Goal: Transaction & Acquisition: Obtain resource

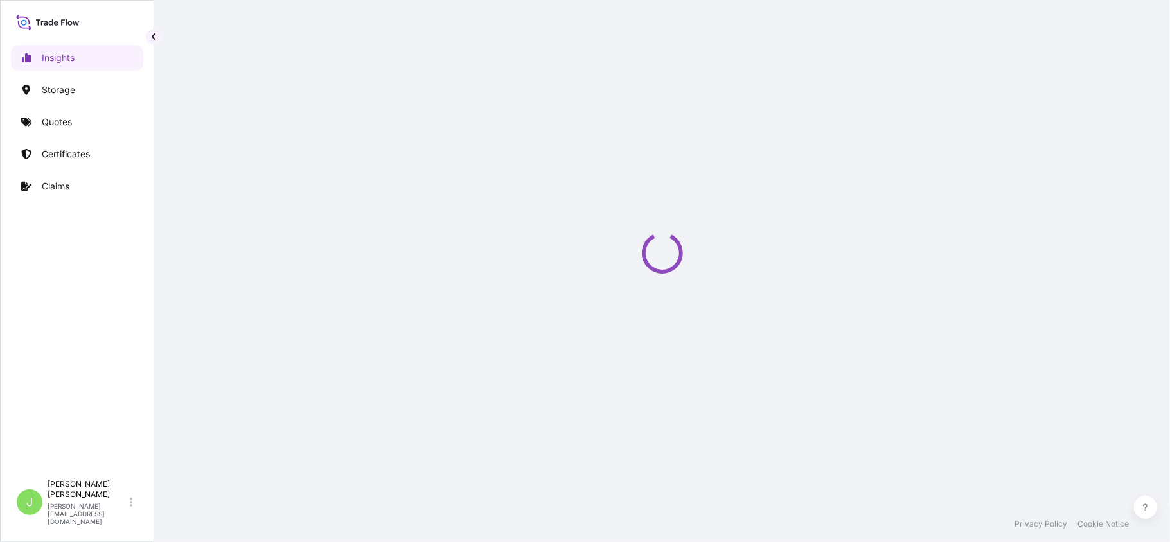
select select "2025"
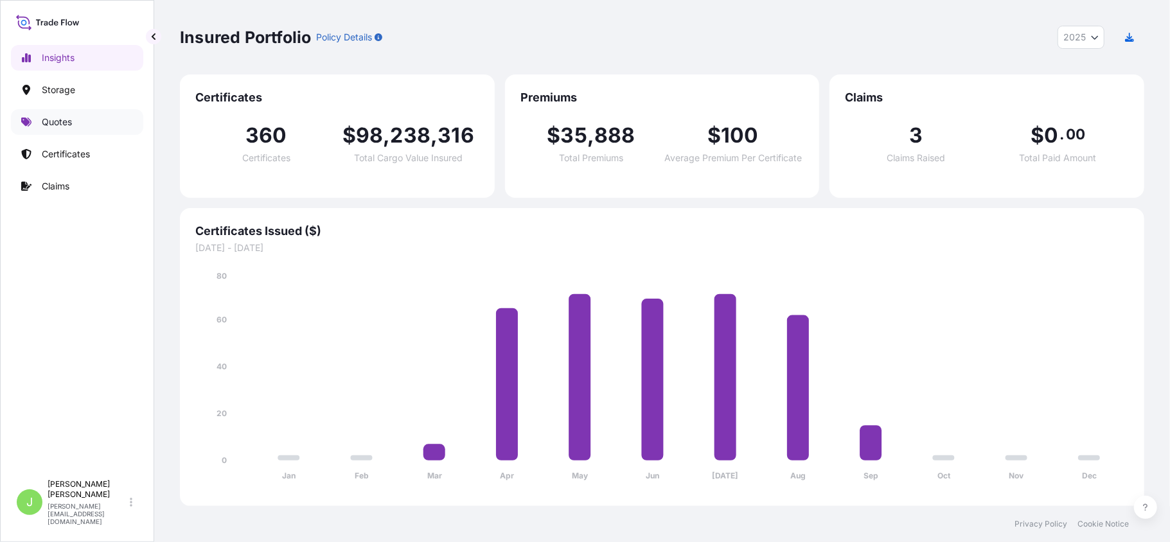
click at [64, 113] on link "Quotes" at bounding box center [77, 122] width 132 height 26
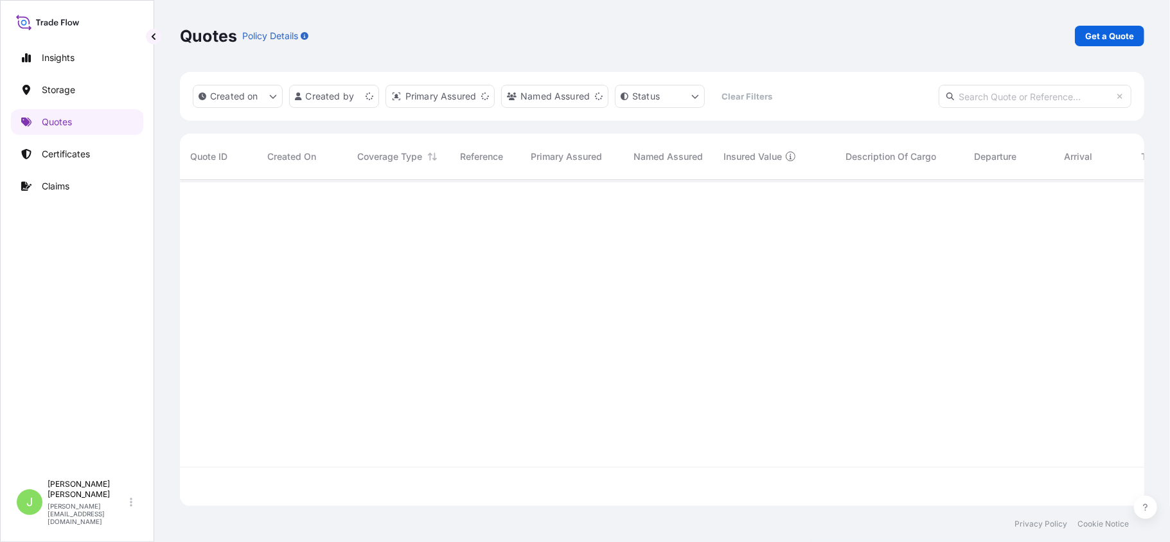
scroll to position [320, 951]
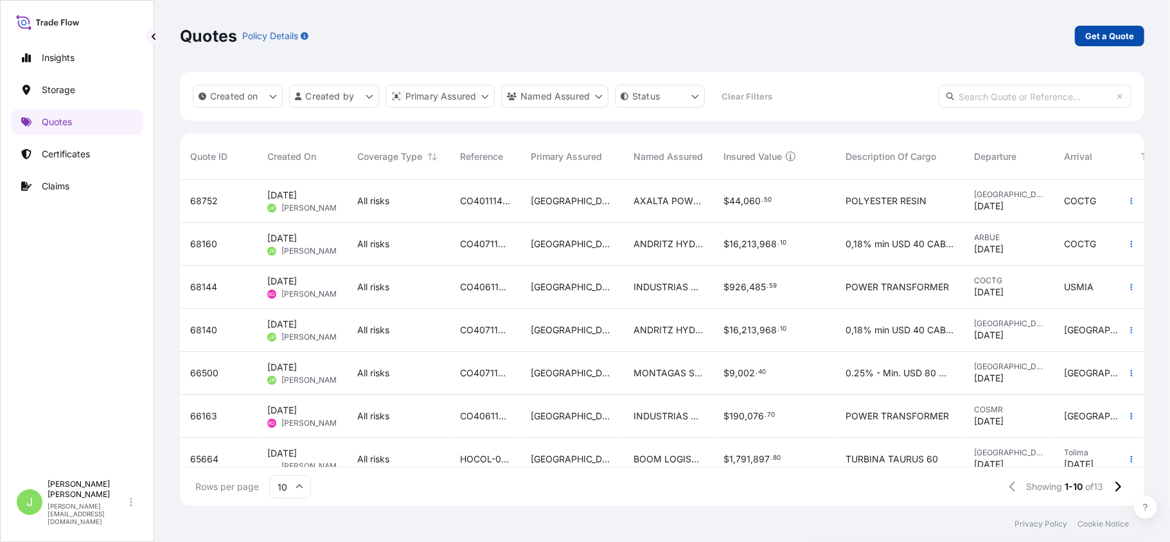
click at [1100, 26] on link "Get a Quote" at bounding box center [1109, 36] width 69 height 21
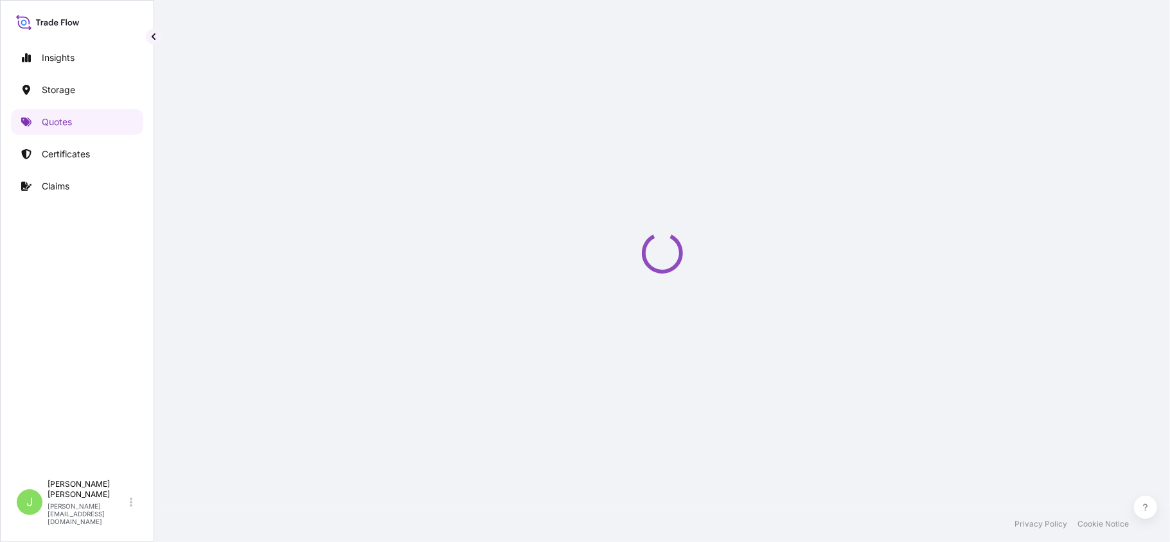
scroll to position [21, 0]
select select "Water"
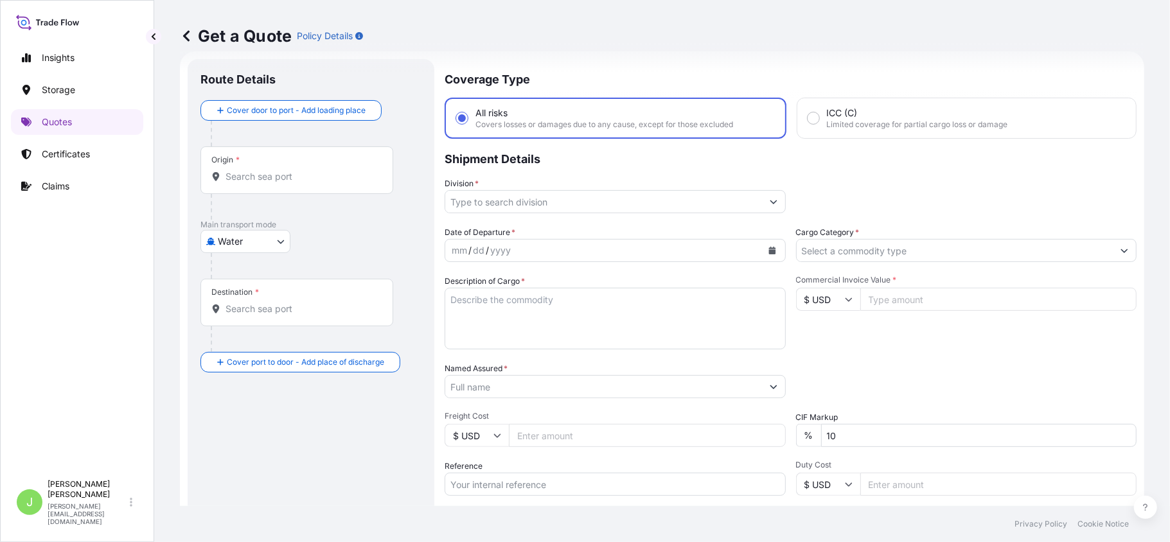
click at [245, 170] on input "Origin *" at bounding box center [301, 176] width 152 height 13
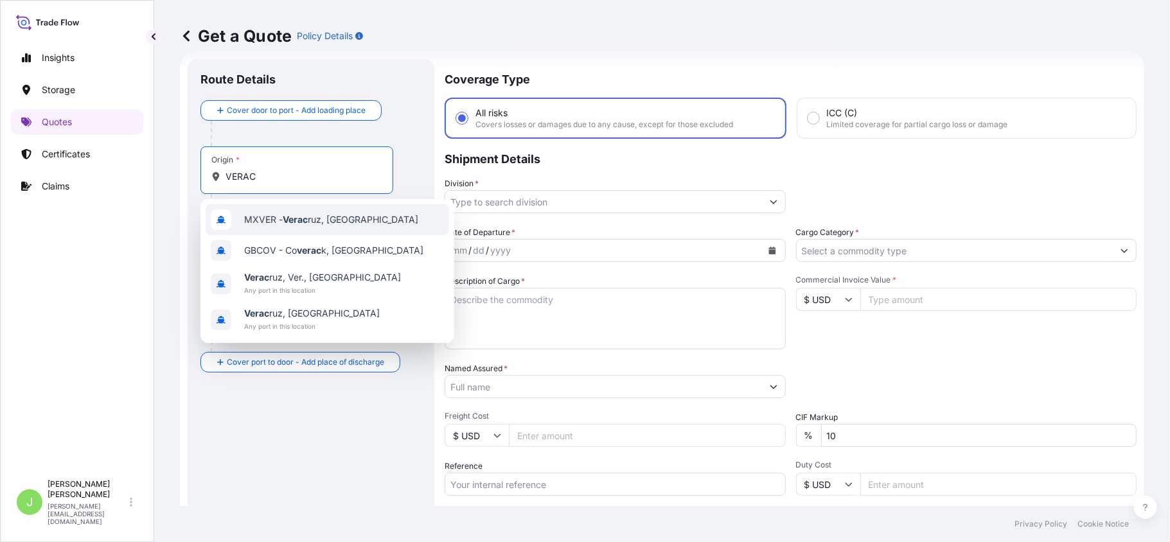
click at [280, 229] on div "MXVER - Verac ruz, [GEOGRAPHIC_DATA]" at bounding box center [327, 219] width 243 height 31
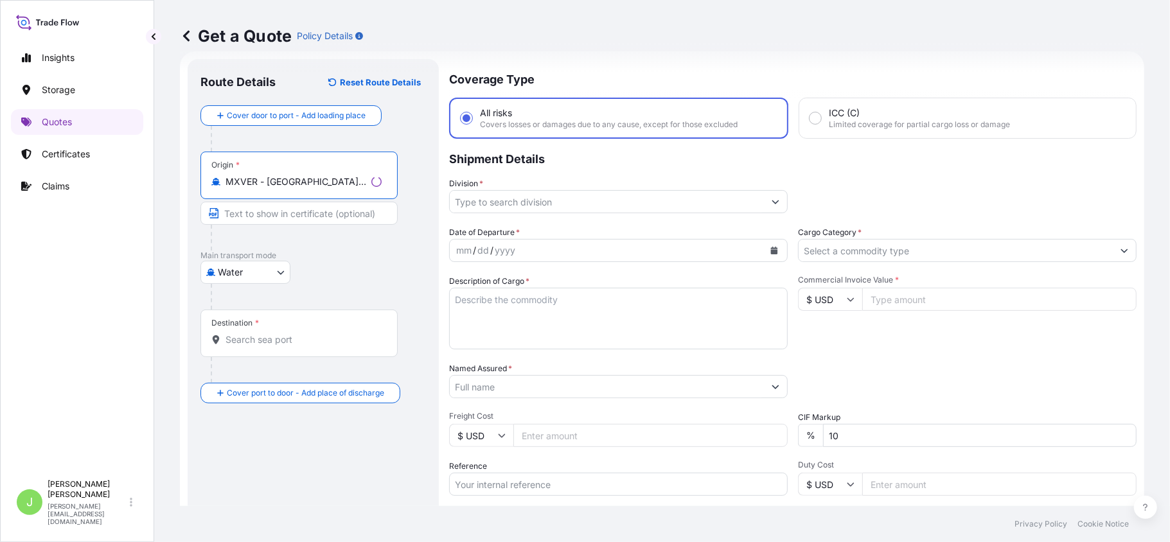
type input "MXVER - [GEOGRAPHIC_DATA], [GEOGRAPHIC_DATA]"
click at [297, 353] on div "Destination *" at bounding box center [298, 334] width 197 height 48
click at [297, 346] on input "Destination *" at bounding box center [303, 339] width 156 height 13
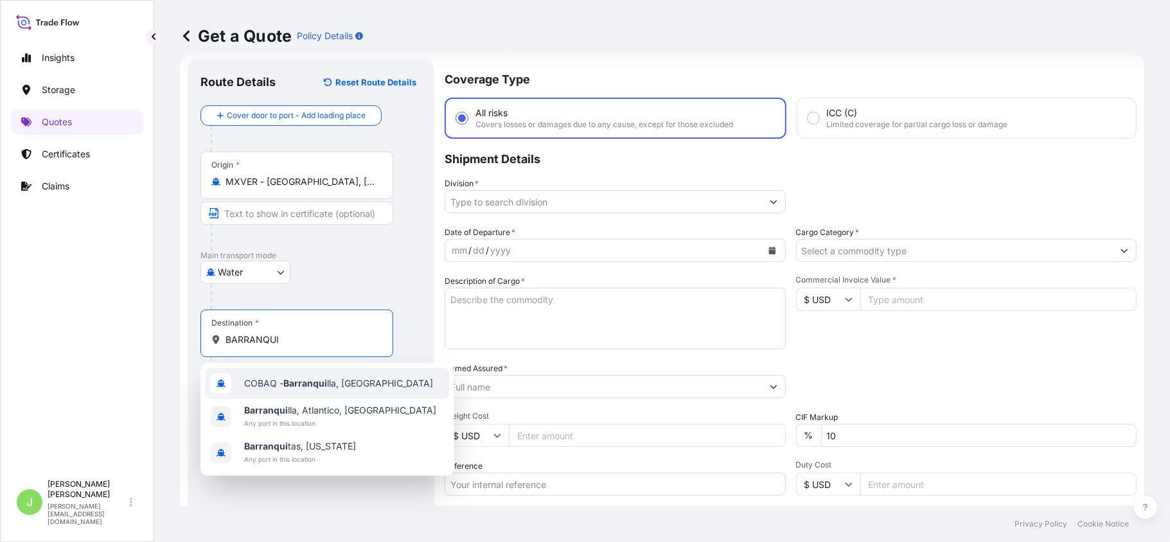
click at [317, 375] on div "COBAQ - Barranqui lla, [GEOGRAPHIC_DATA]" at bounding box center [327, 383] width 243 height 31
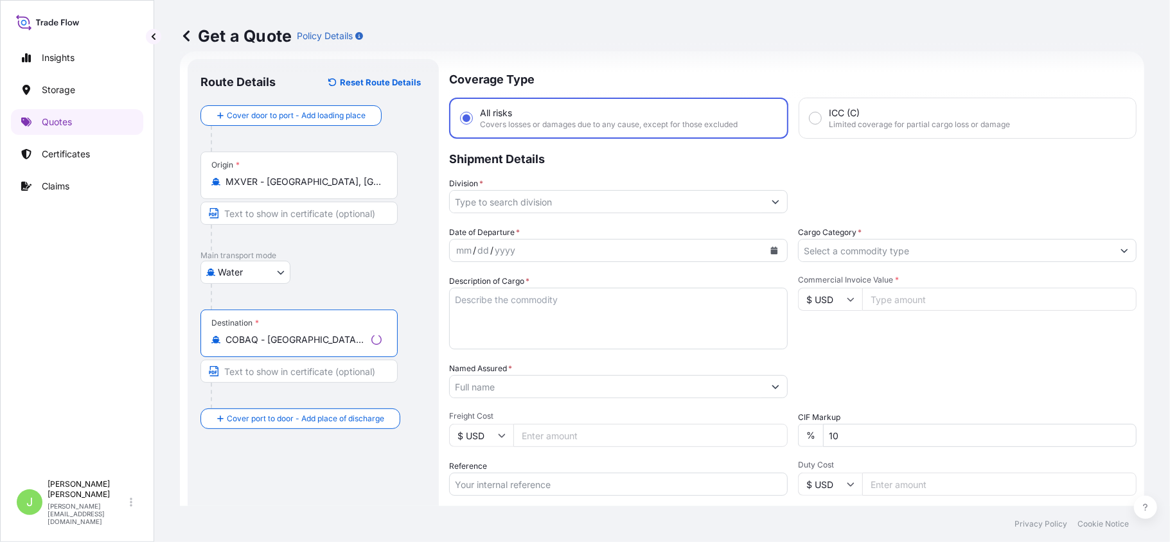
type input "COBAQ - [GEOGRAPHIC_DATA], [GEOGRAPHIC_DATA]"
click at [477, 190] on div at bounding box center [618, 201] width 339 height 23
click at [486, 198] on input "Division *" at bounding box center [603, 201] width 317 height 23
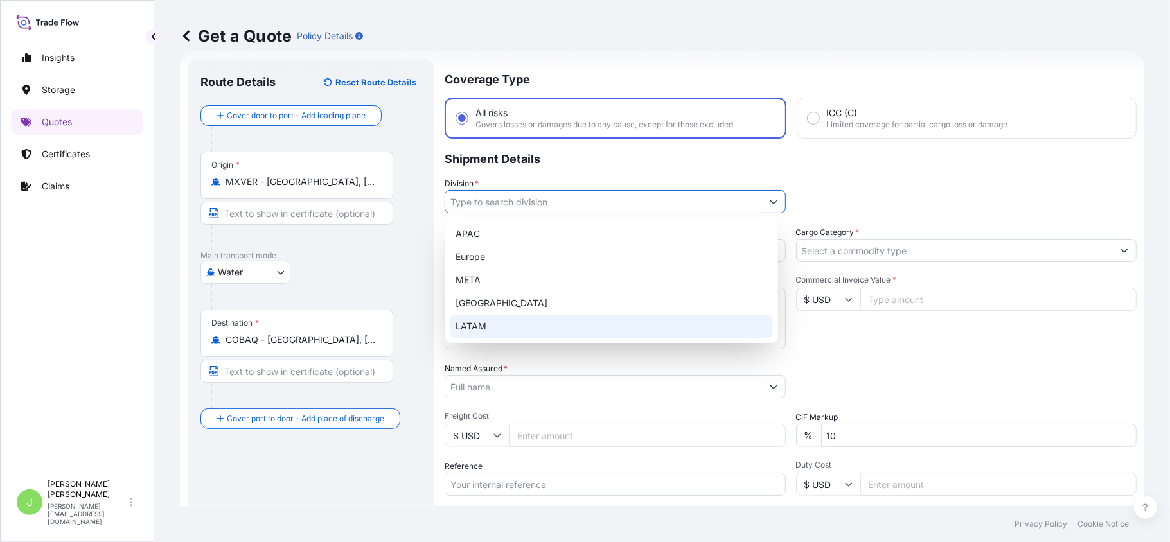
click at [484, 324] on div "LATAM" at bounding box center [611, 326] width 322 height 23
type input "LATAM"
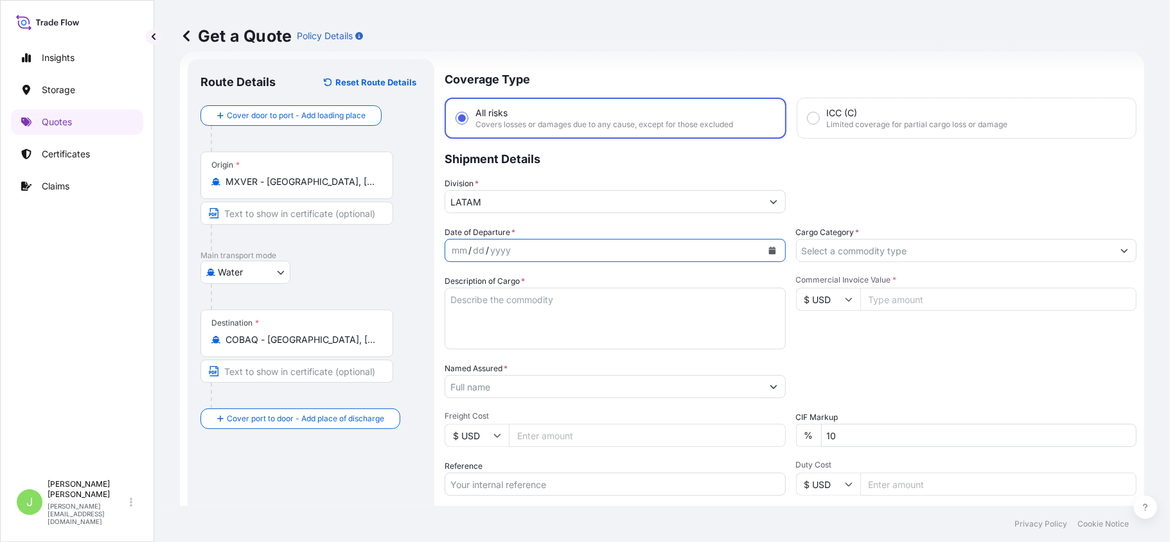
click at [762, 255] on button "Calendar" at bounding box center [772, 250] width 21 height 21
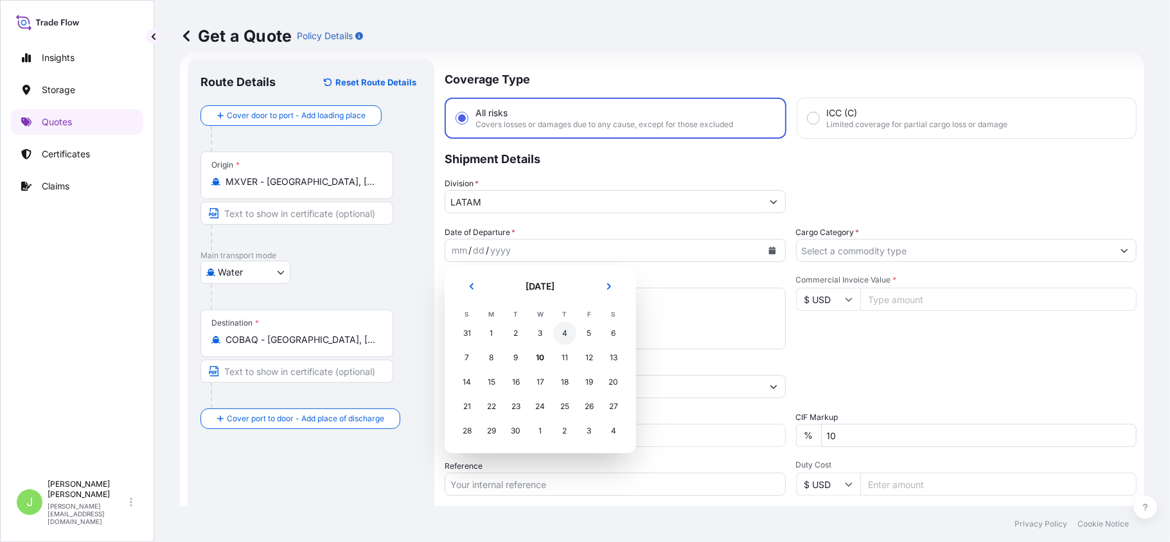
click at [570, 330] on div "4" at bounding box center [564, 333] width 23 height 23
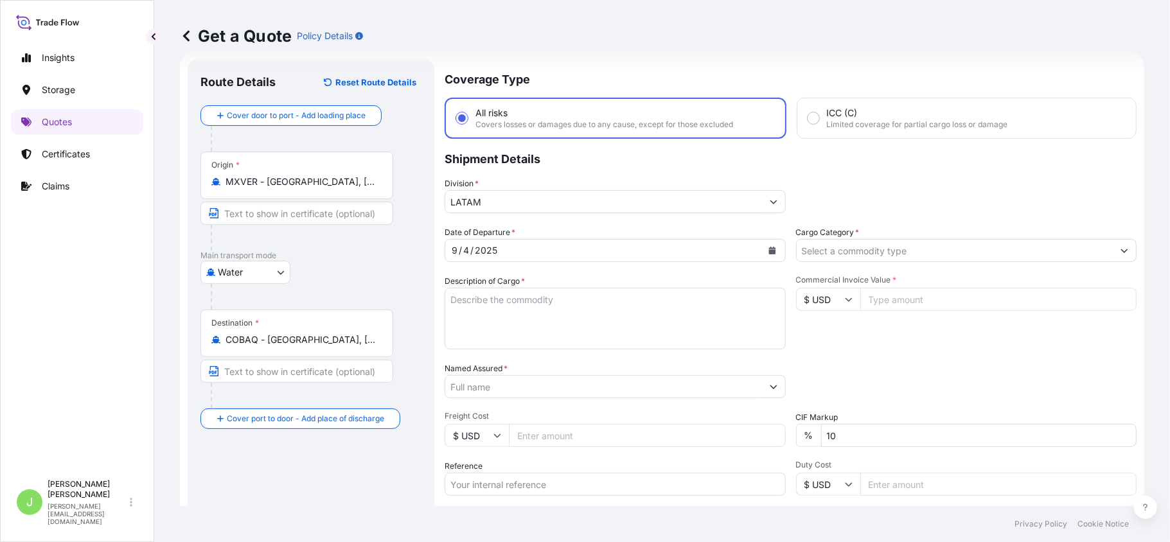
click at [540, 306] on textarea "Description of Cargo *" at bounding box center [615, 319] width 341 height 62
paste textarea "HERRAMIENTAS DE MANO, ART PARA FERRETERIA, JARDINERIA, USO AGRICOLA , HERRAMIEN…"
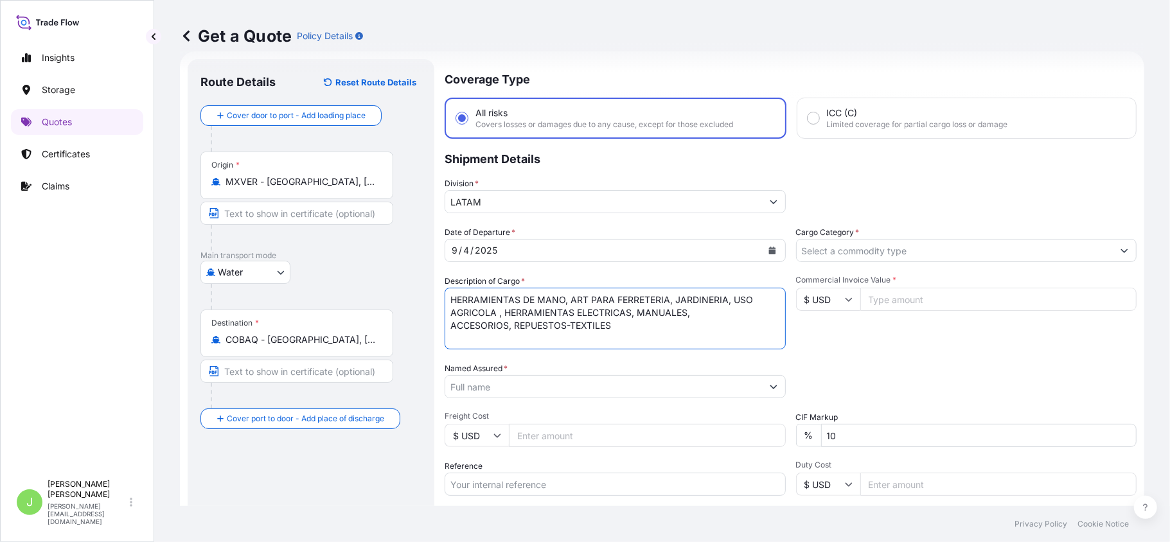
type textarea "HERRAMIENTAS DE MANO, ART PARA FERRETERIA, JARDINERIA, USO AGRICOLA , HERRAMIEN…"
click at [549, 392] on input "Named Assured *" at bounding box center [603, 386] width 317 height 23
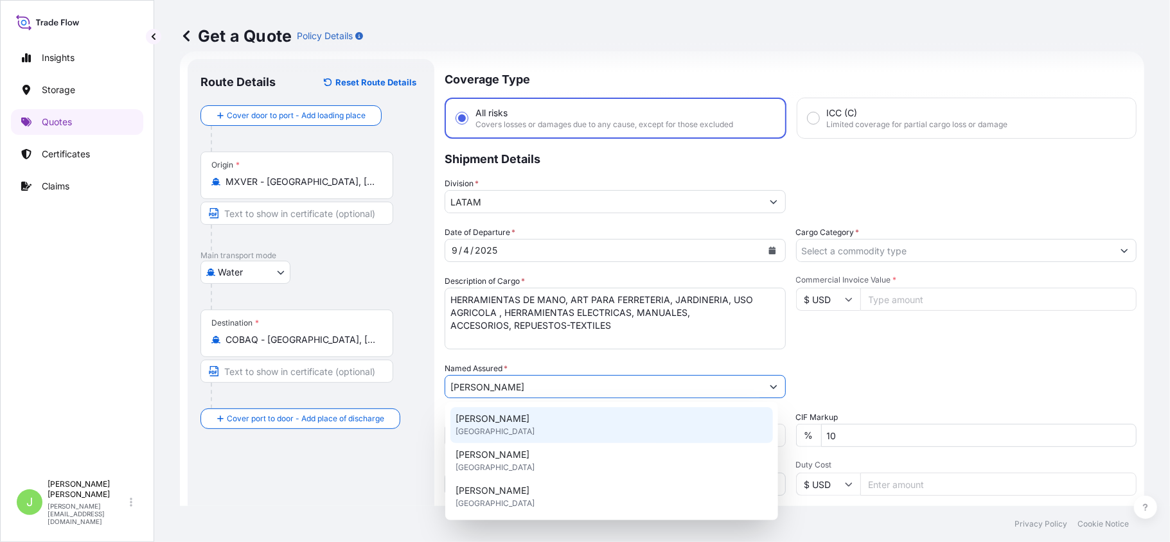
click at [530, 415] on div "[PERSON_NAME] [GEOGRAPHIC_DATA]" at bounding box center [611, 425] width 322 height 36
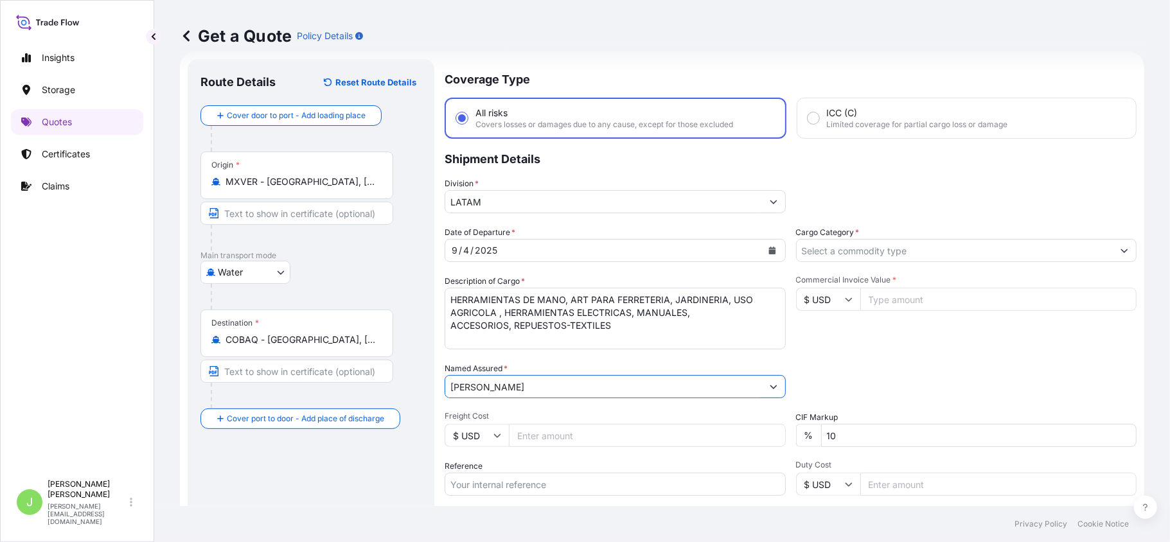
type input "[PERSON_NAME]"
click at [564, 443] on input "Freight Cost" at bounding box center [647, 435] width 277 height 23
type input "2479"
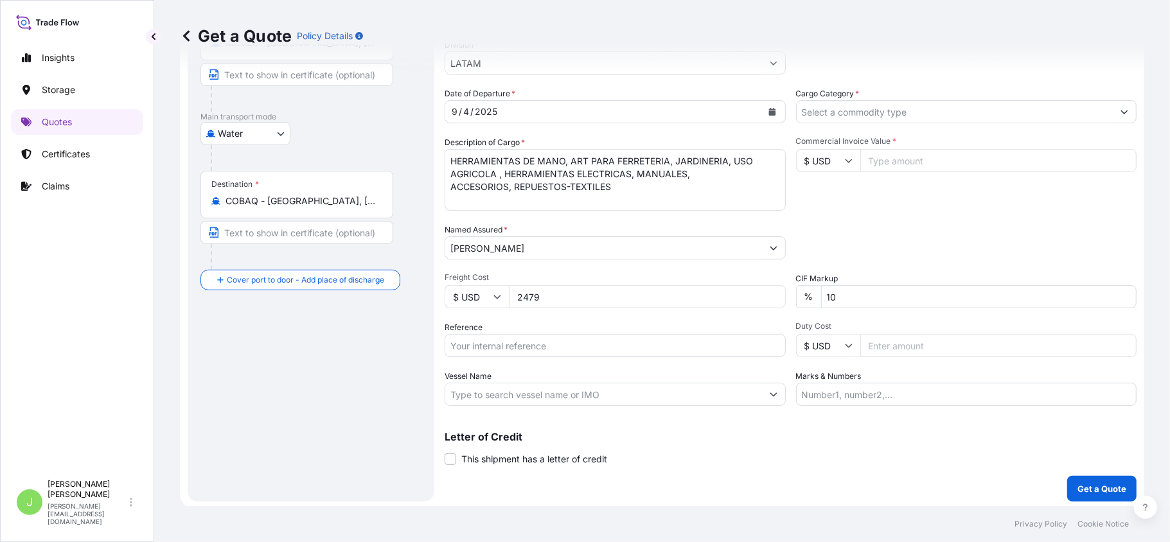
scroll to position [162, 0]
click at [509, 340] on input "Reference" at bounding box center [615, 342] width 341 height 23
paste input "CO4031154290"
type input "CO4031154290"
click at [556, 398] on input "Vessel Name" at bounding box center [603, 391] width 317 height 23
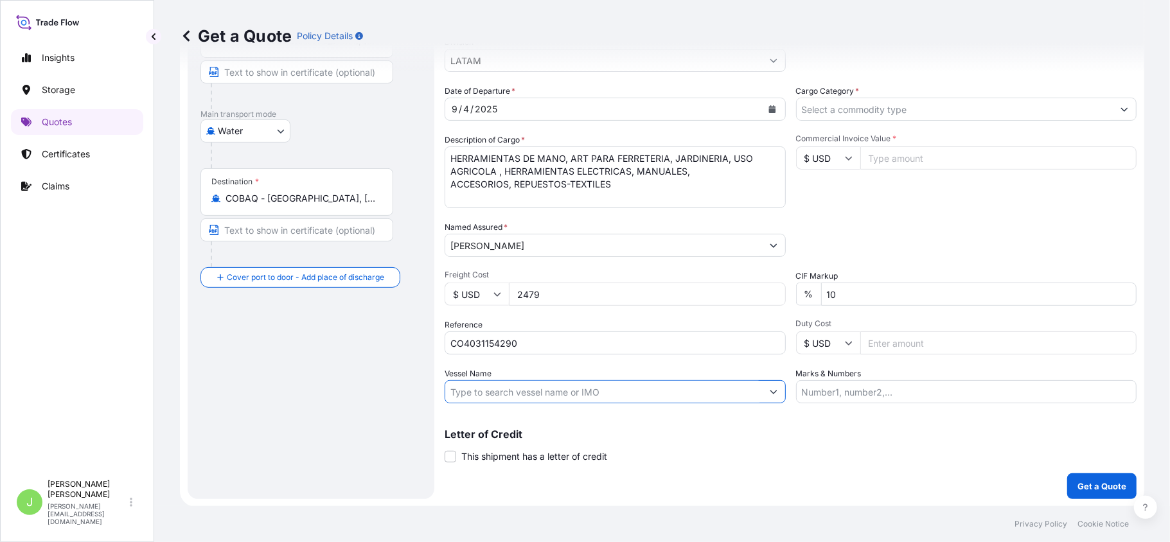
paste input "RDO ENDEAVOUR / 2536S"
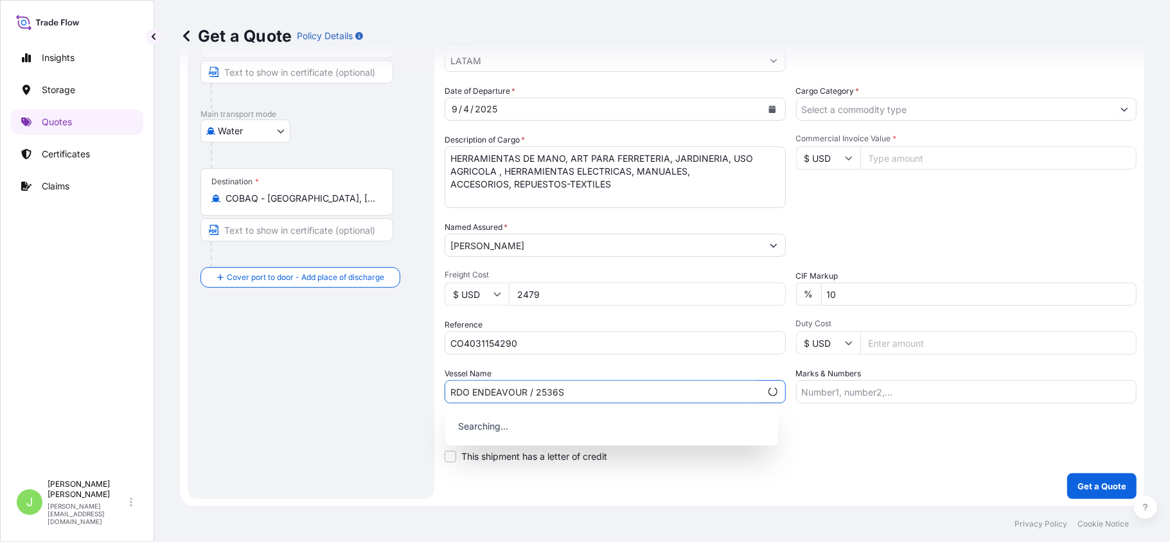
type input "RDO ENDEAVOUR / 2536S"
click at [370, 373] on div "Route Details Reset Route Details Cover door to port - Add loading place Place …" at bounding box center [310, 209] width 221 height 556
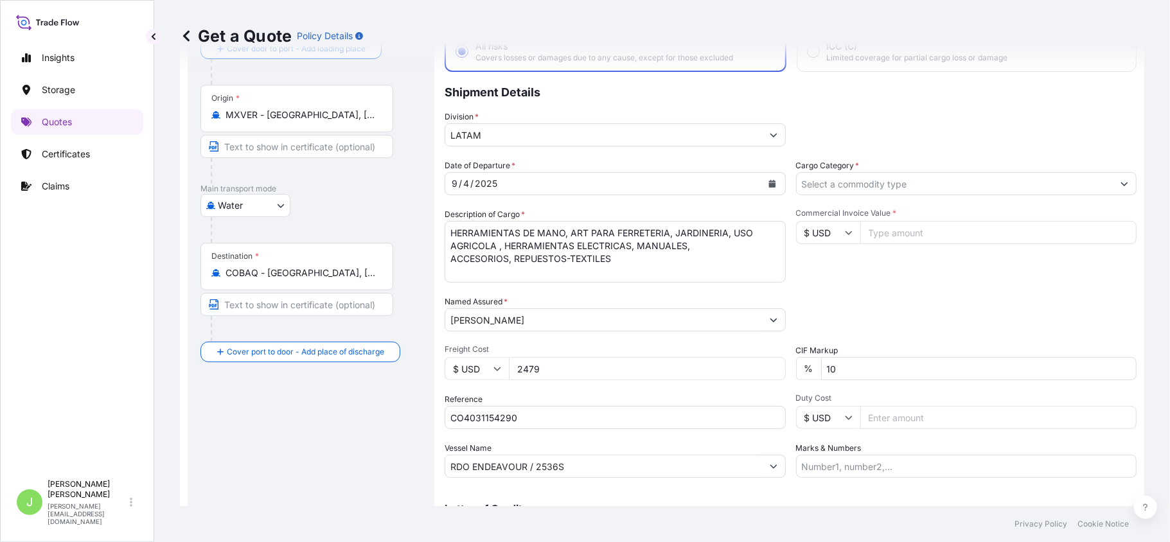
scroll to position [0, 0]
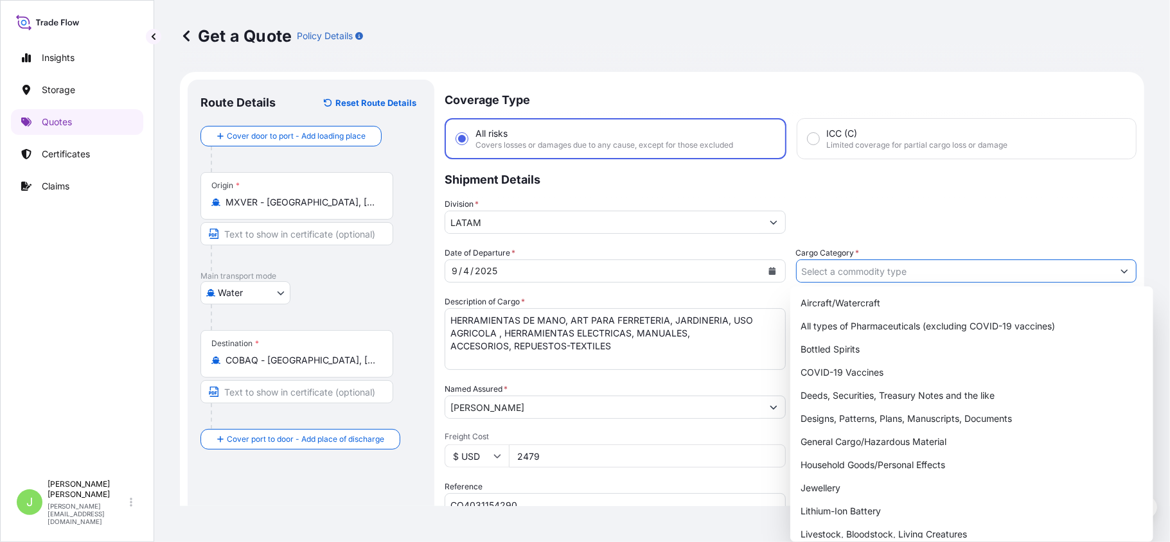
click at [954, 268] on input "Cargo Category *" at bounding box center [955, 271] width 317 height 23
click at [830, 437] on div "General Cargo/Hazardous Material" at bounding box center [971, 441] width 353 height 23
type input "General Cargo/Hazardous Material"
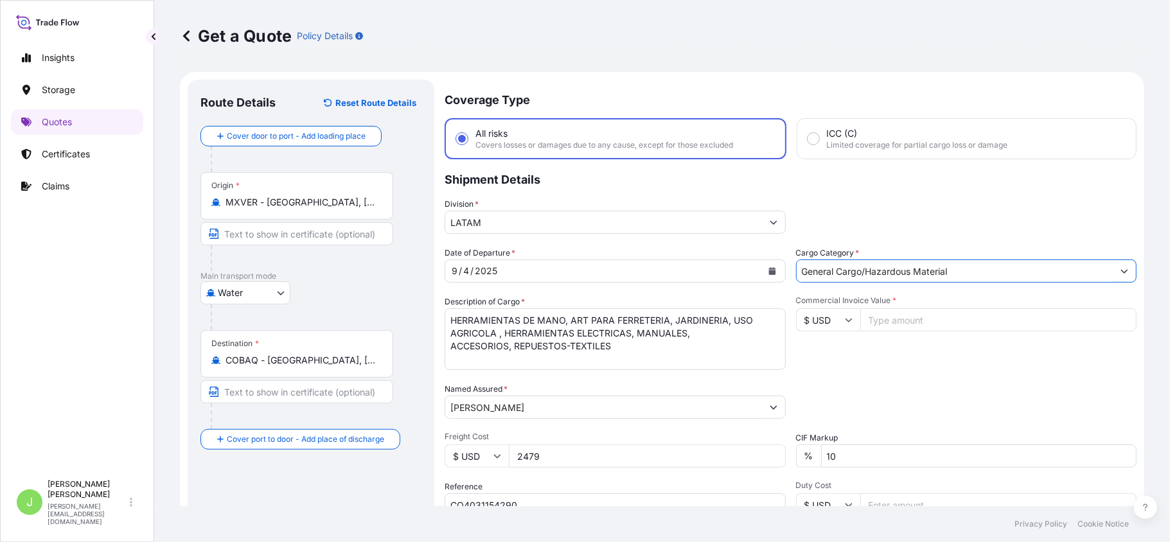
click at [938, 322] on input "Commercial Invoice Value *" at bounding box center [998, 319] width 277 height 23
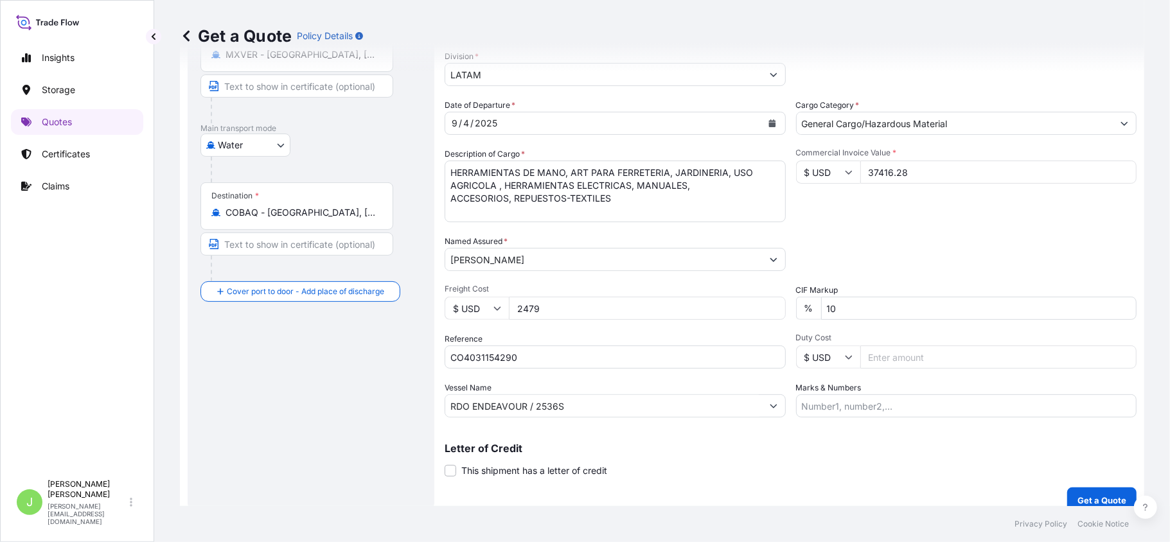
scroll to position [162, 0]
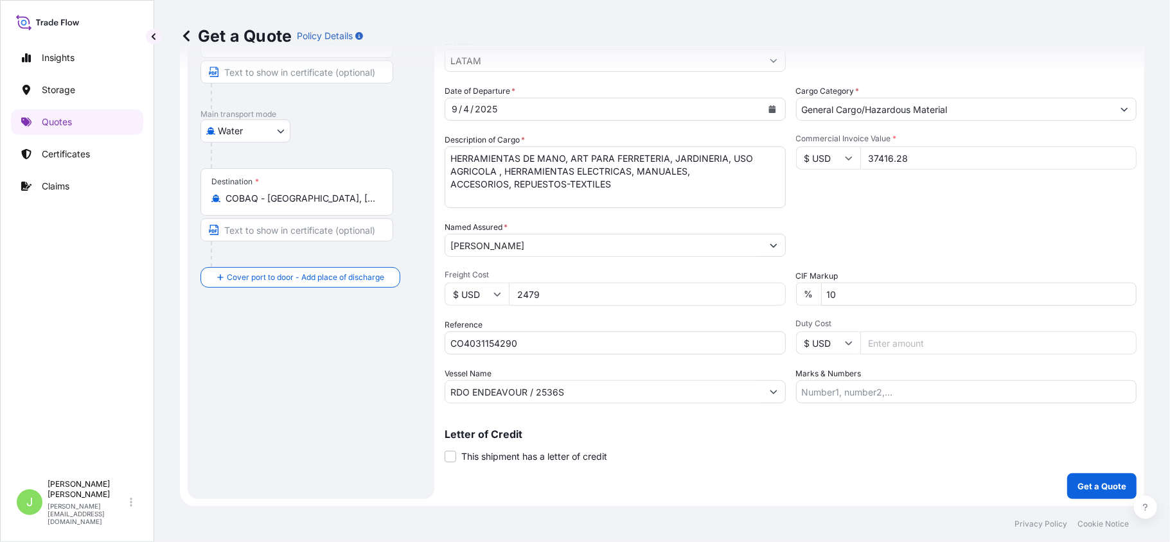
type input "37416.28"
click at [848, 385] on input "Marks & Numbers" at bounding box center [966, 391] width 341 height 23
paste input "SCMXES2508431"
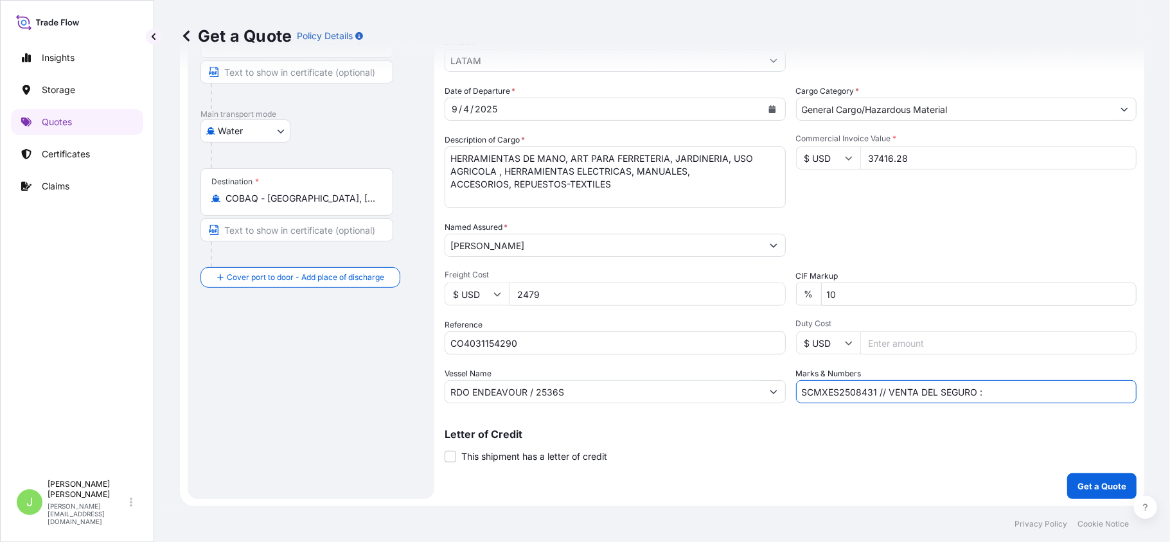
click at [1032, 399] on input "SCMXES2508431 // VENTA DEL SEGURO :" at bounding box center [966, 391] width 341 height 23
paste input "0.35"
type input "SCMXES2508431 // VENTA DEL SEGURO : 0.35%"
click at [1083, 491] on p "Get a Quote" at bounding box center [1101, 486] width 49 height 13
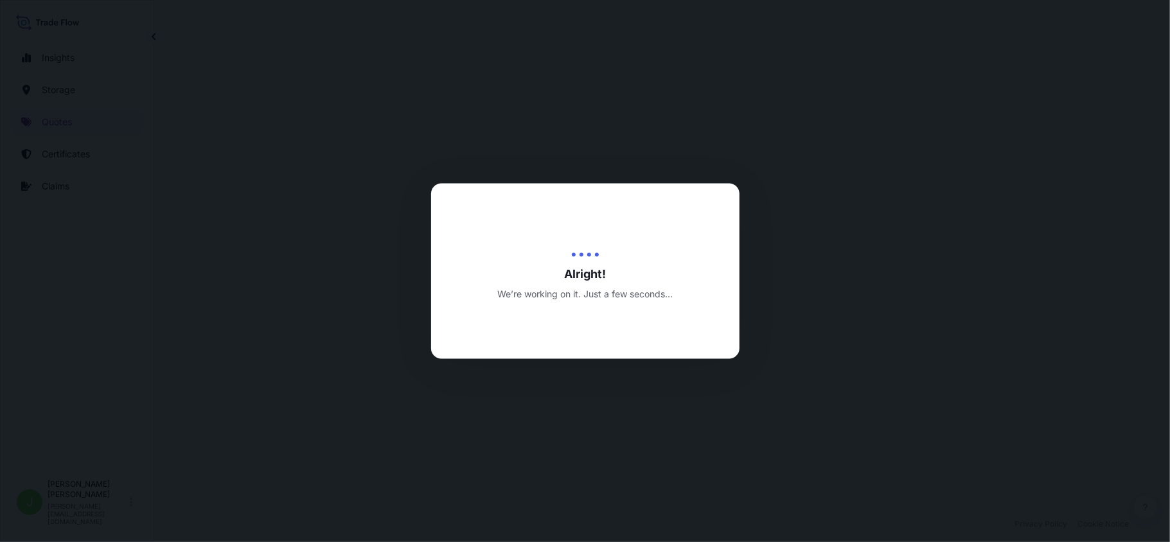
select select "Water"
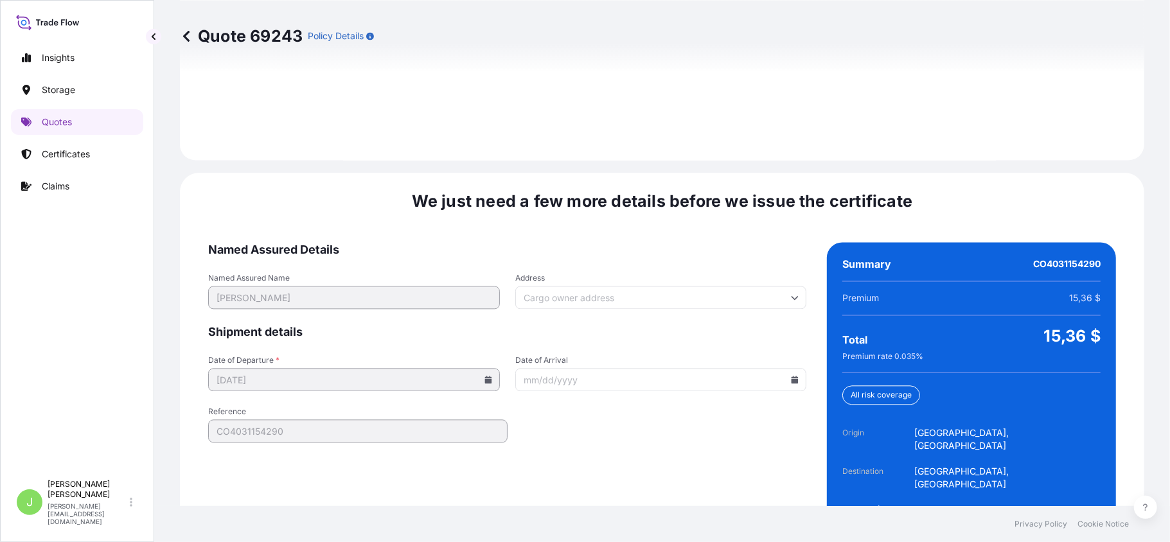
scroll to position [1894, 0]
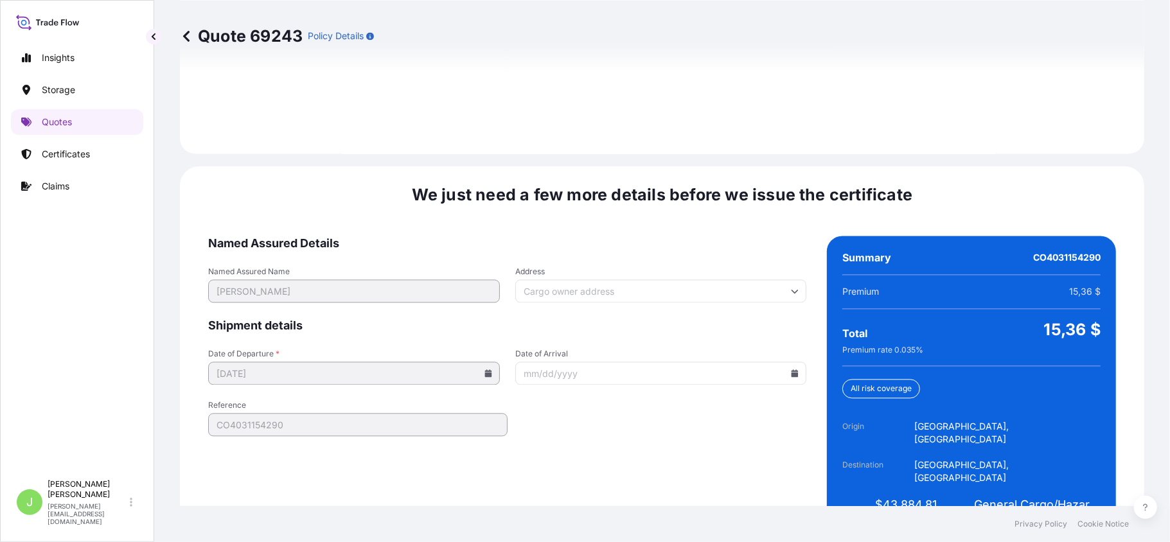
click at [734, 488] on div "We just need a few more details before we issue the certificate Named Assured D…" at bounding box center [662, 361] width 964 height 390
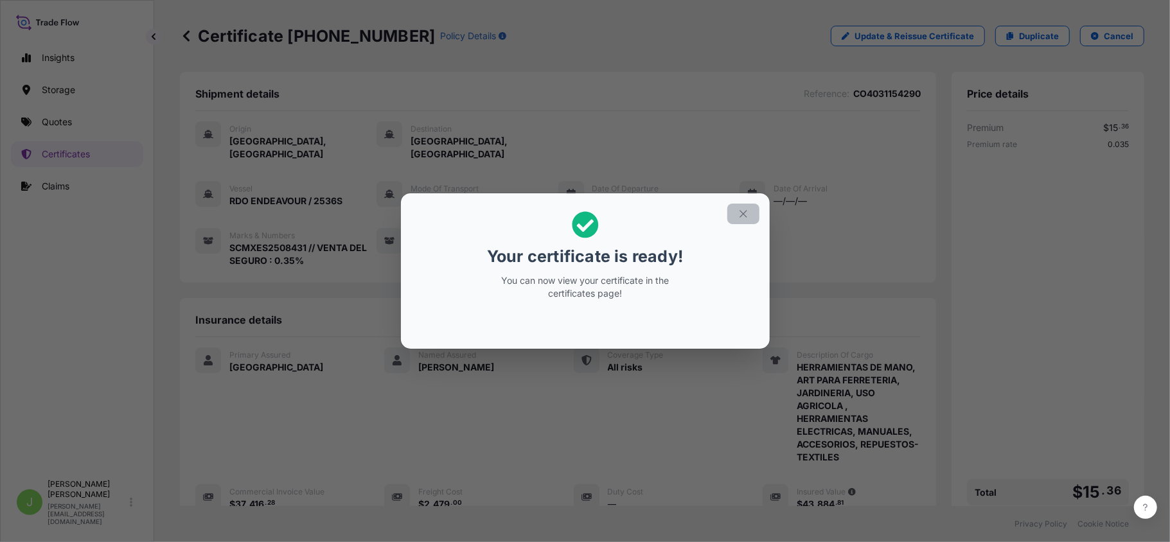
click at [738, 213] on icon "button" at bounding box center [743, 214] width 12 height 12
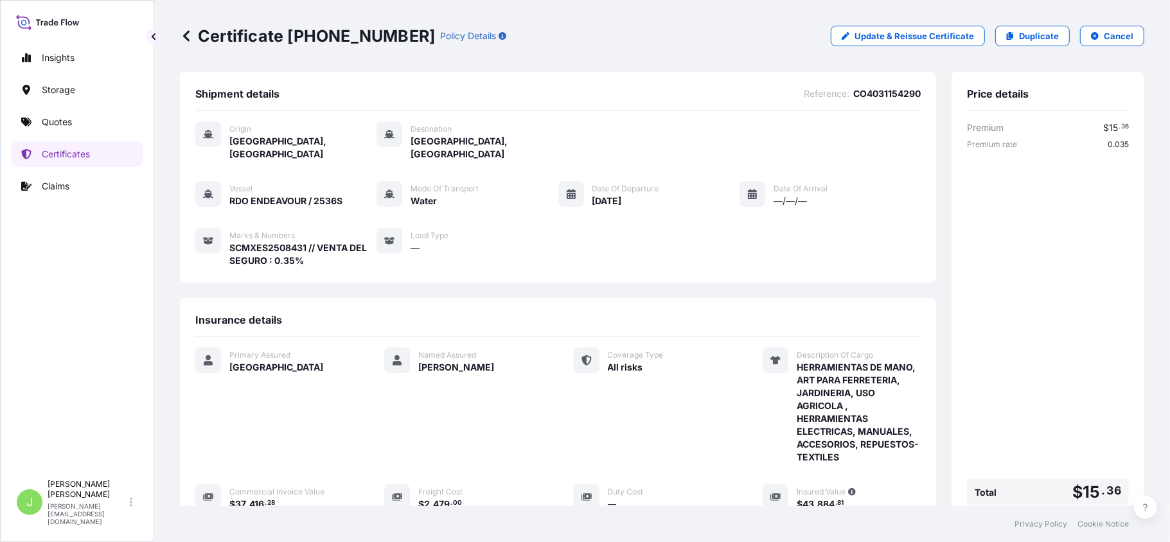
click at [232, 46] on div "Certificate [PHONE_NUMBER] Policy Details Update & Reissue Certificate Duplicat…" at bounding box center [662, 36] width 964 height 72
click at [224, 39] on p "Certificate [PHONE_NUMBER]" at bounding box center [307, 36] width 255 height 21
copy p "Certificate [PHONE_NUMBER]"
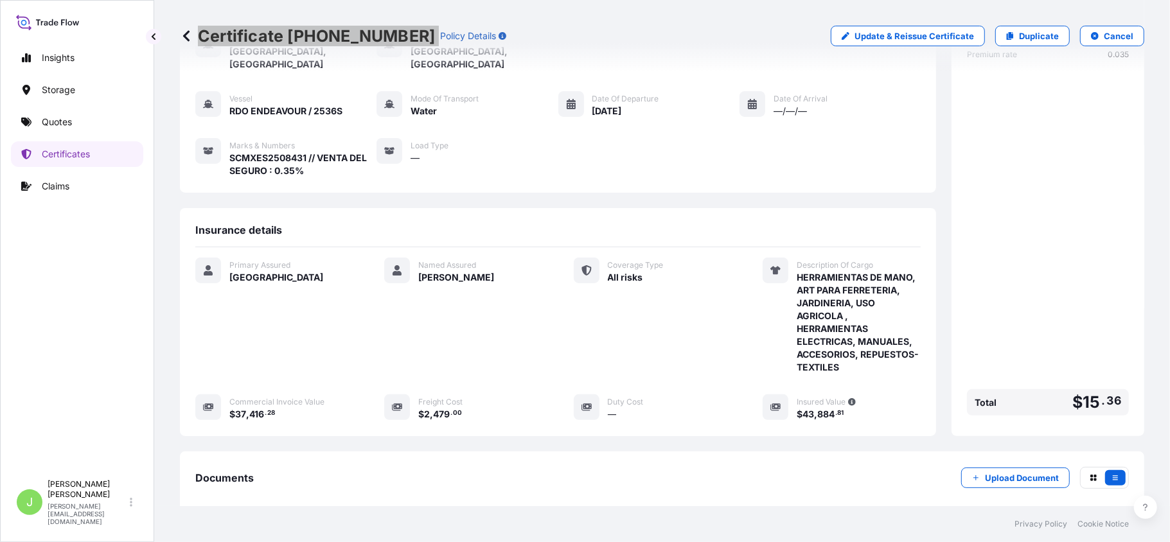
scroll to position [225, 0]
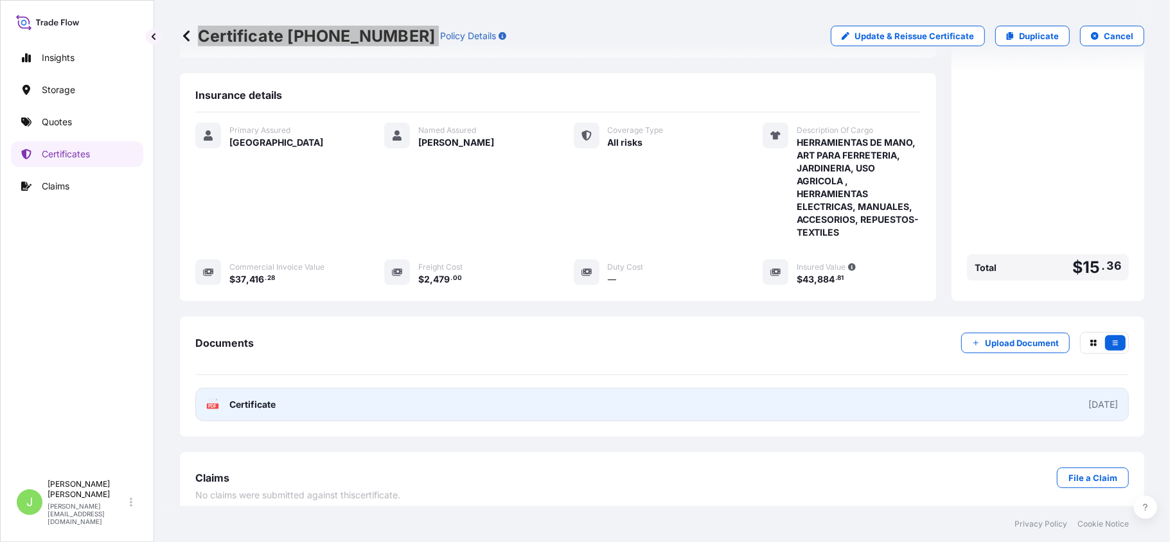
click at [266, 388] on link "PDF Certificate [DATE]" at bounding box center [661, 404] width 933 height 33
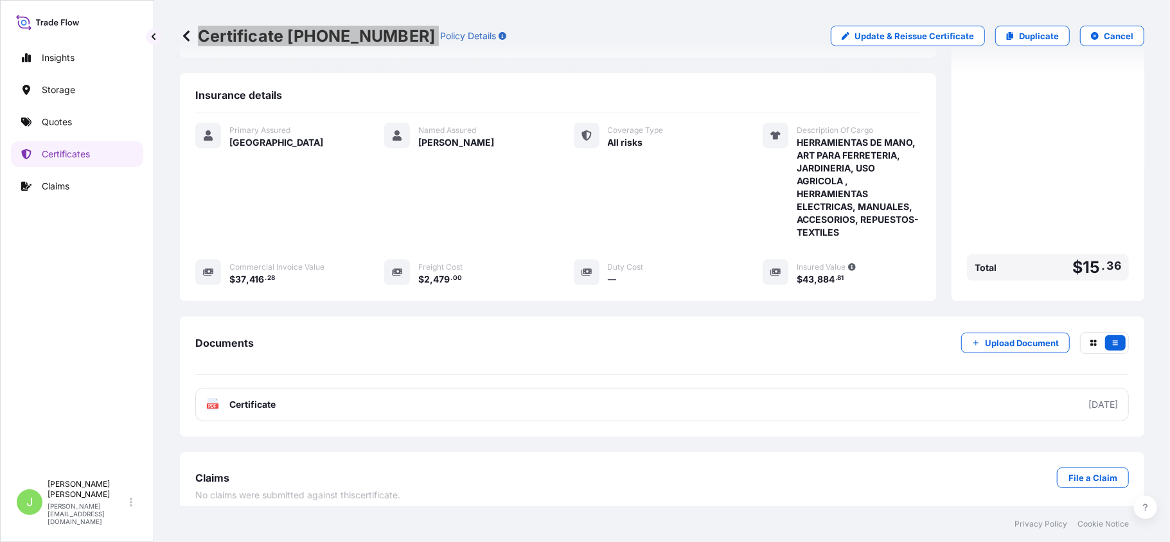
scroll to position [0, 0]
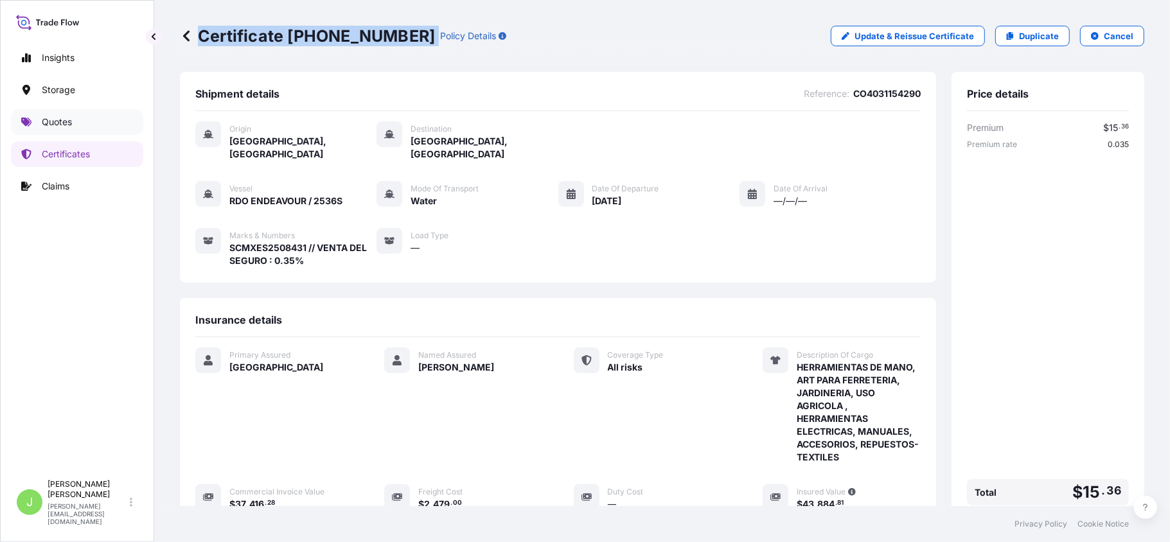
click at [94, 116] on link "Quotes" at bounding box center [77, 122] width 132 height 26
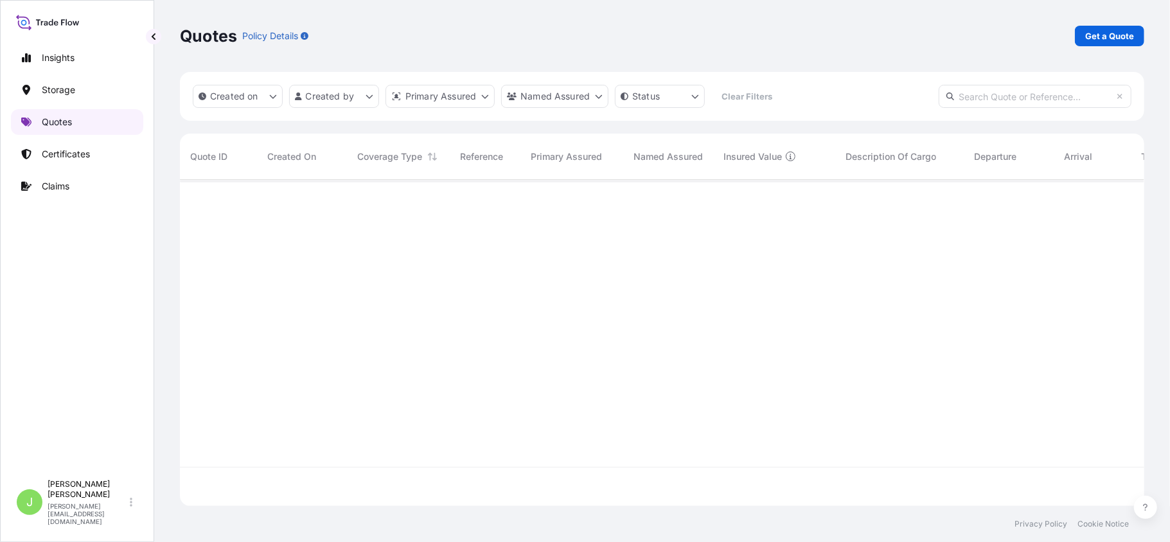
scroll to position [320, 951]
click at [1106, 37] on p "Get a Quote" at bounding box center [1109, 36] width 49 height 13
select select "Water"
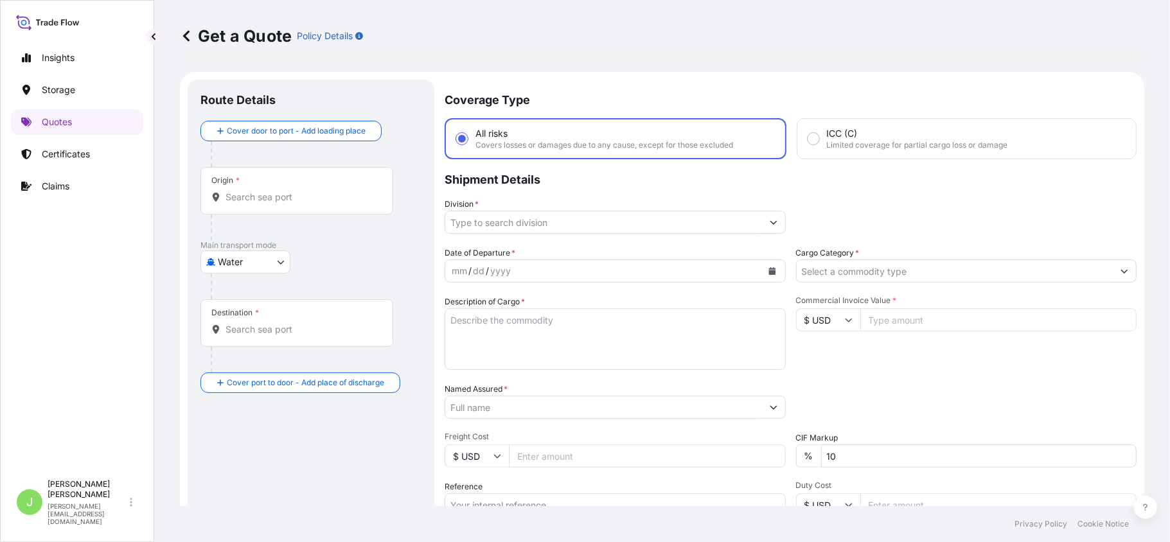
scroll to position [21, 0]
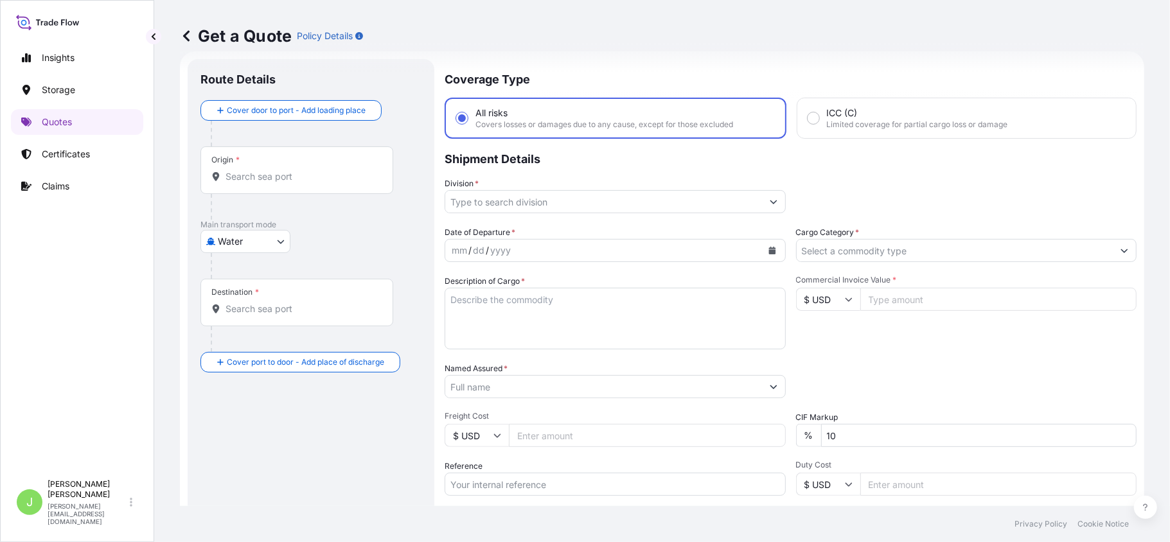
click at [290, 176] on input "Origin *" at bounding box center [301, 176] width 152 height 13
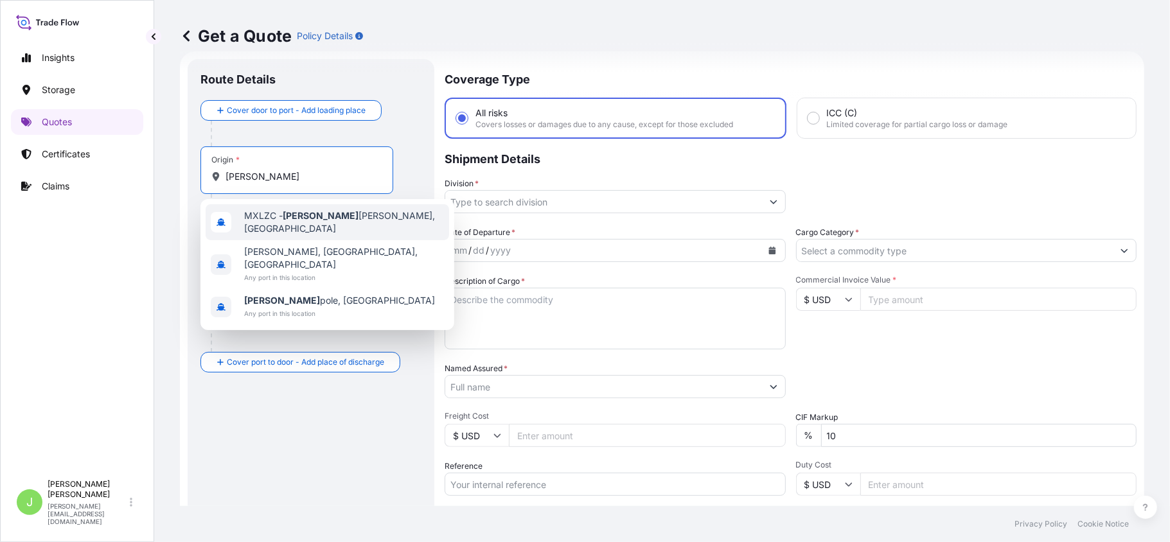
click at [261, 216] on span "MXLZC - [PERSON_NAME], [GEOGRAPHIC_DATA]" at bounding box center [344, 222] width 200 height 26
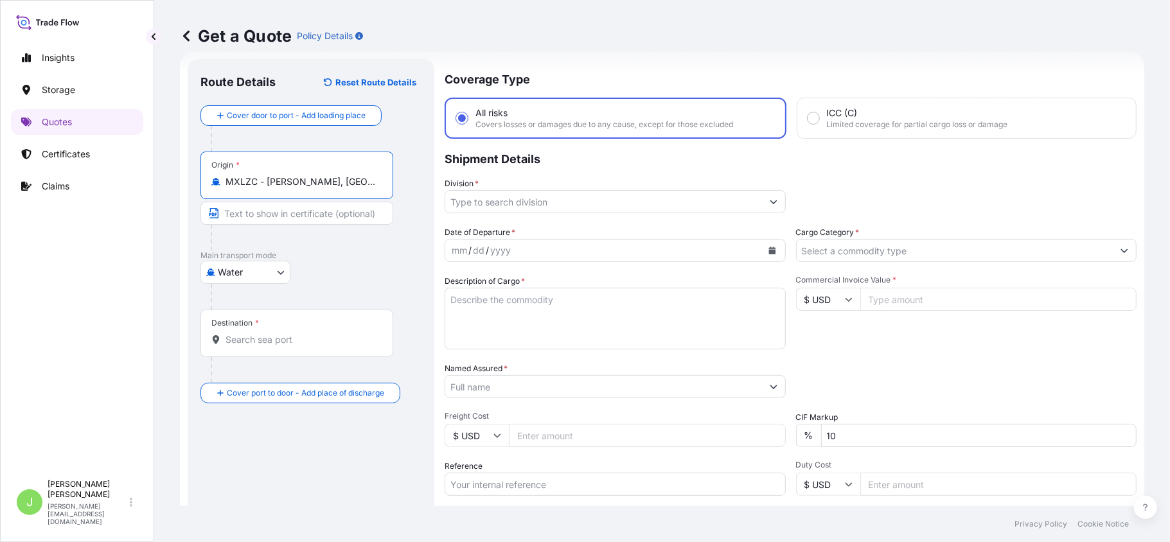
type input "MXLZC - [PERSON_NAME], [GEOGRAPHIC_DATA]"
click at [257, 339] on input "Destination *" at bounding box center [301, 339] width 152 height 13
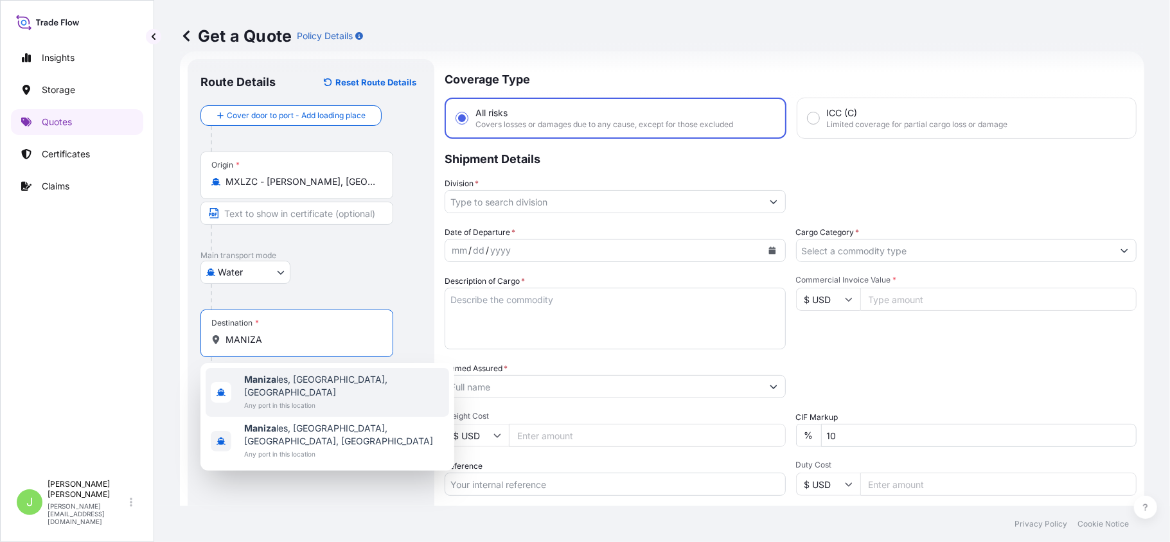
click at [269, 374] on b "Maniza" at bounding box center [260, 379] width 32 height 11
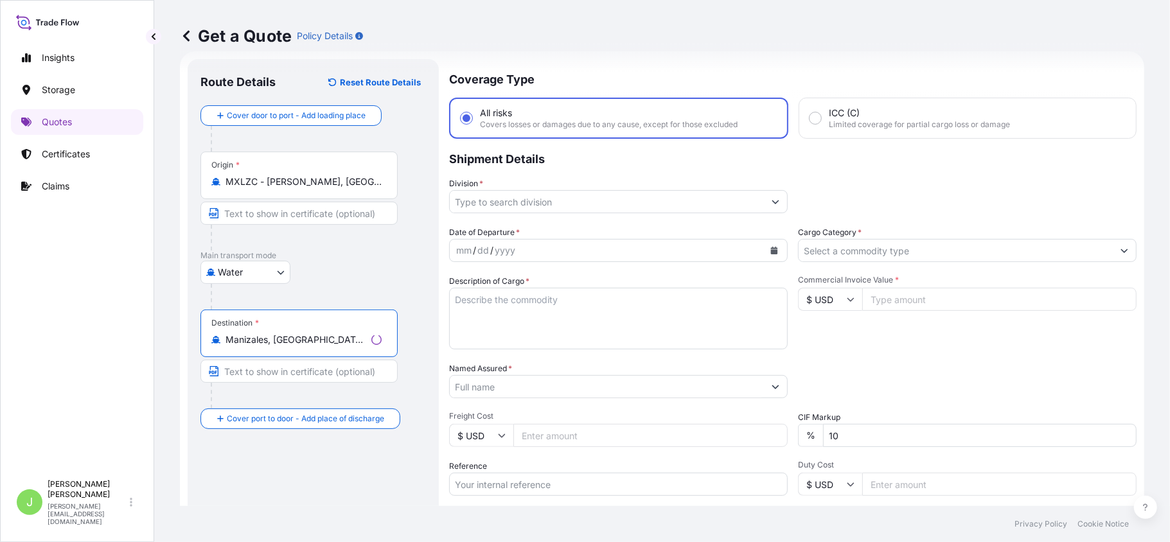
type input "Manizales, [GEOGRAPHIC_DATA], [GEOGRAPHIC_DATA]"
click at [471, 195] on input "Division *" at bounding box center [607, 201] width 314 height 23
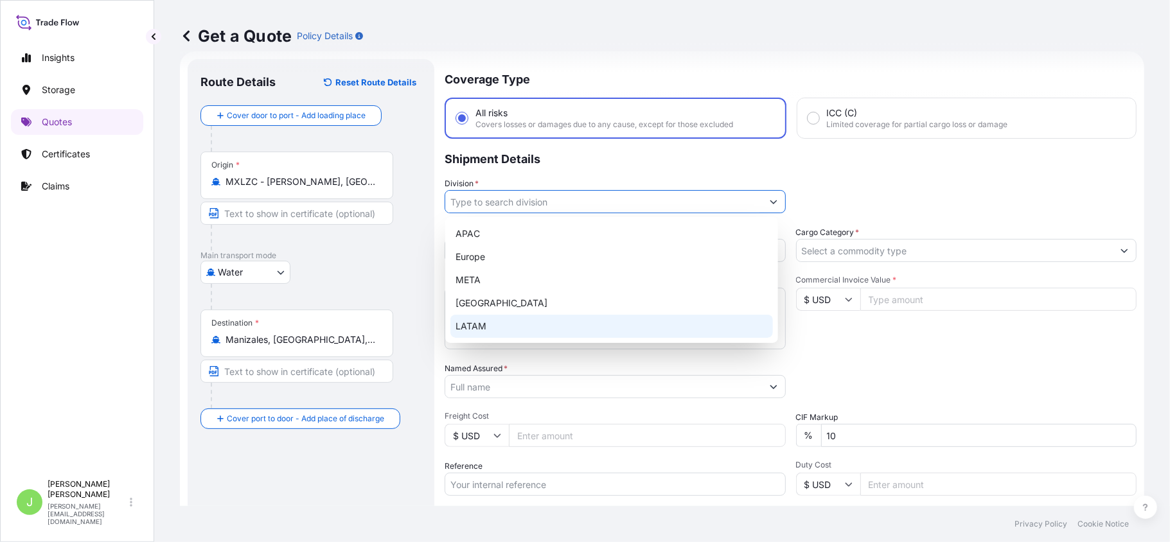
click at [514, 317] on div "LATAM" at bounding box center [611, 326] width 322 height 23
type input "LATAM"
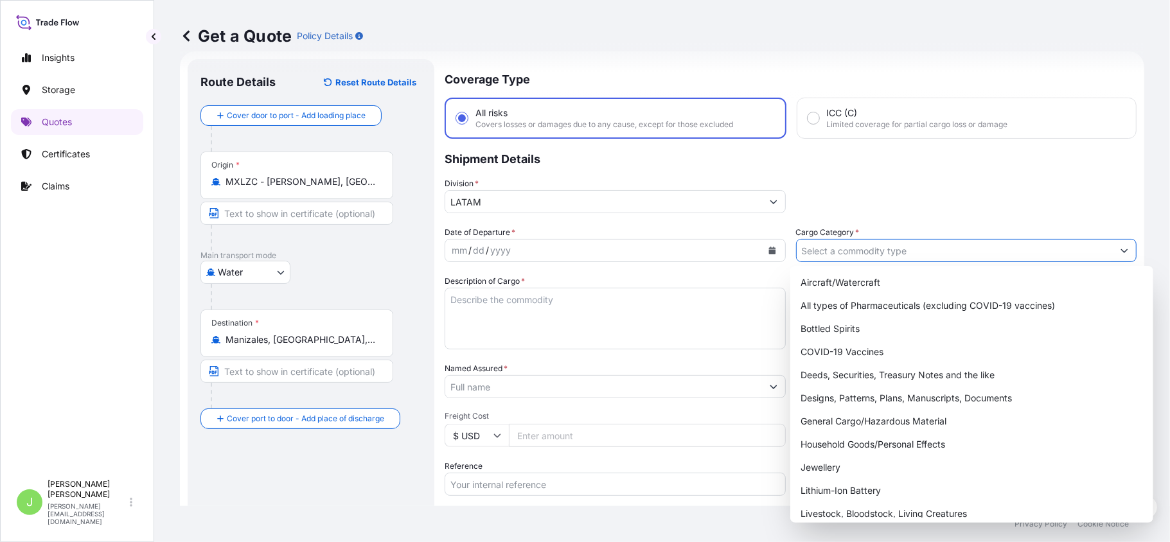
click at [851, 248] on input "Cargo Category *" at bounding box center [955, 250] width 317 height 23
click at [813, 430] on div "General Cargo/Hazardous Material" at bounding box center [971, 421] width 353 height 23
type input "General Cargo/Hazardous Material"
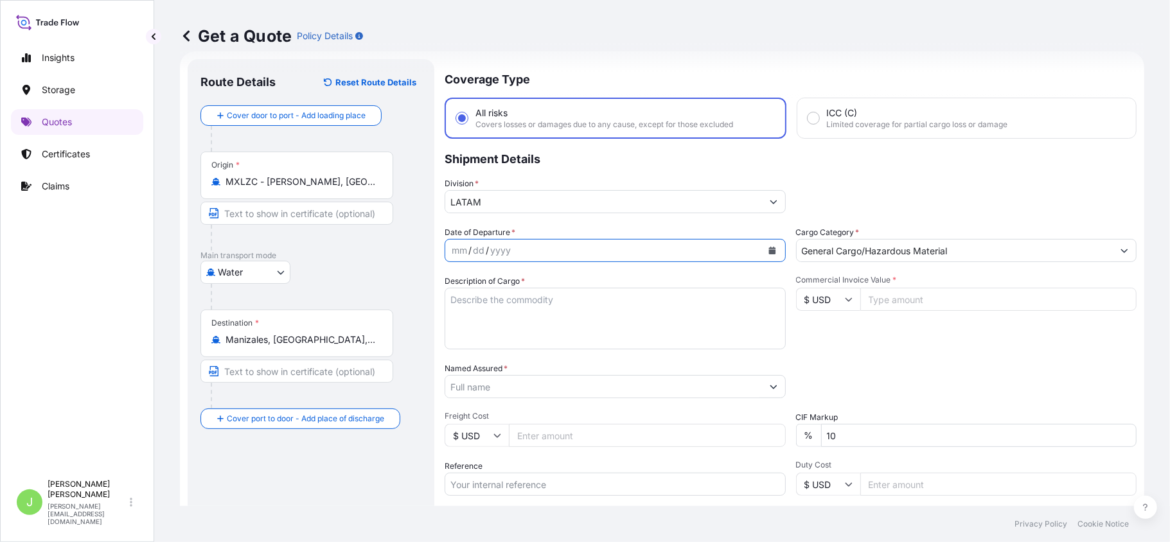
click at [762, 244] on button "Calendar" at bounding box center [772, 250] width 21 height 21
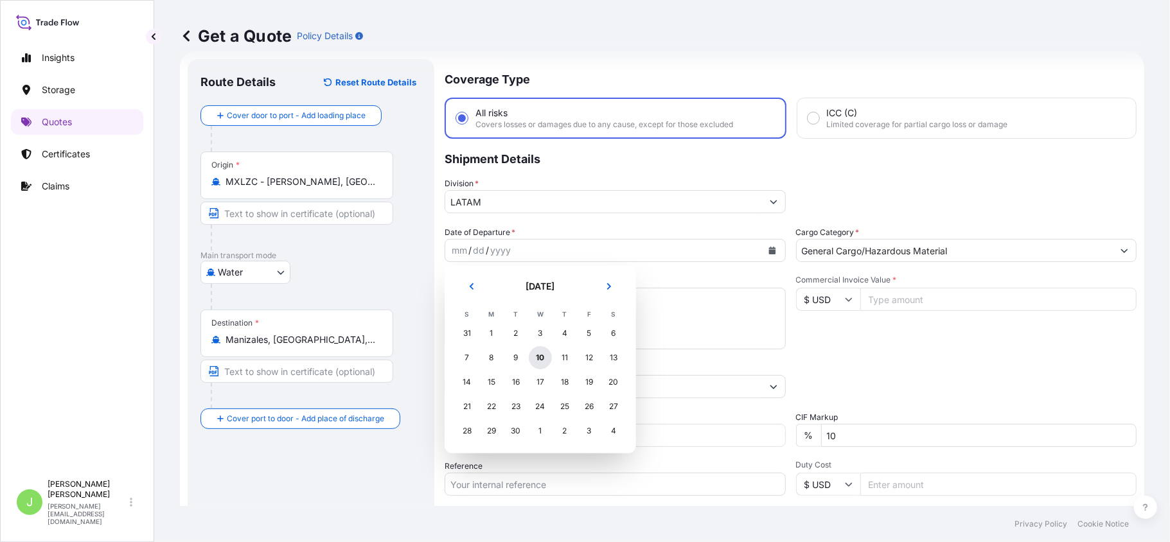
click at [543, 355] on div "10" at bounding box center [540, 357] width 23 height 23
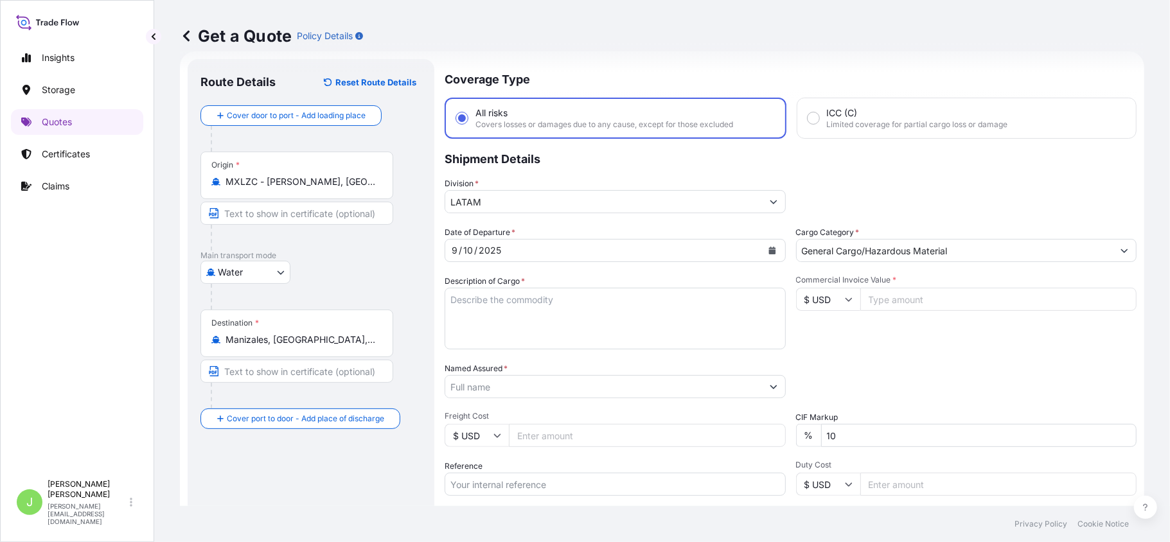
click at [560, 312] on textarea "Description of Cargo *" at bounding box center [615, 319] width 341 height 62
paste textarea "IMP.309SM HERRAMIENTAS DE MANO, ART PARA FERRETERIA, JARDINERIA, USO AGRICOLA, …"
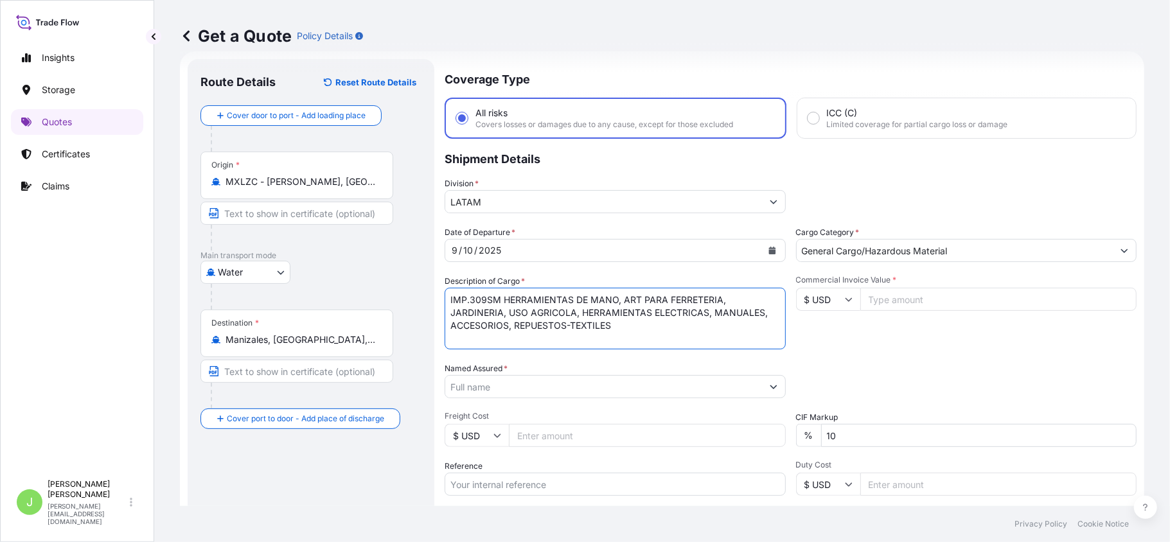
type textarea "IMP.309SM HERRAMIENTAS DE MANO, ART PARA FERRETERIA, JARDINERIA, USO AGRICOLA, …"
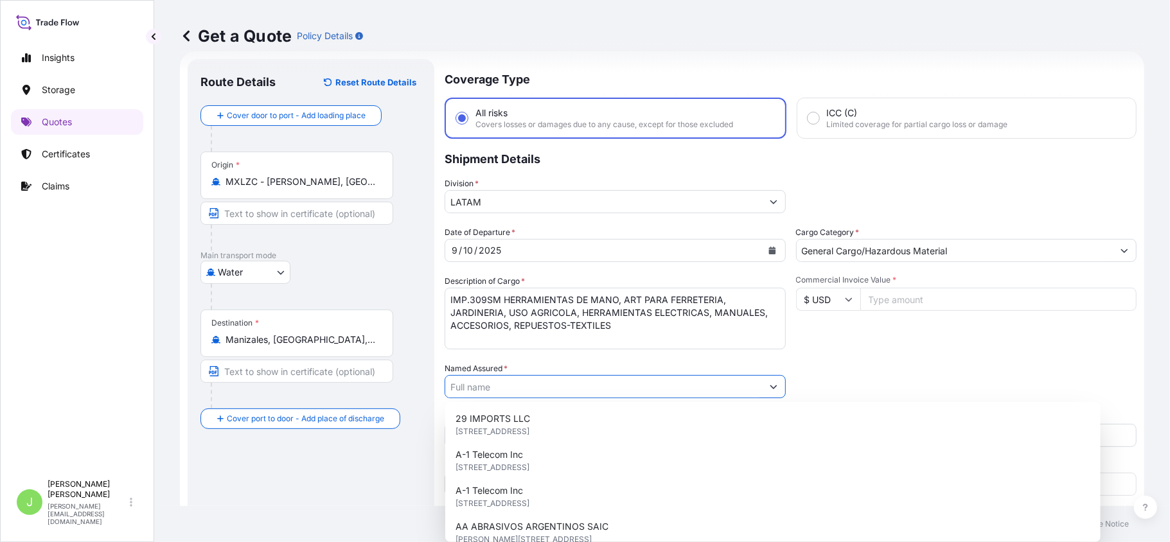
click at [509, 382] on input "Named Assured *" at bounding box center [603, 386] width 317 height 23
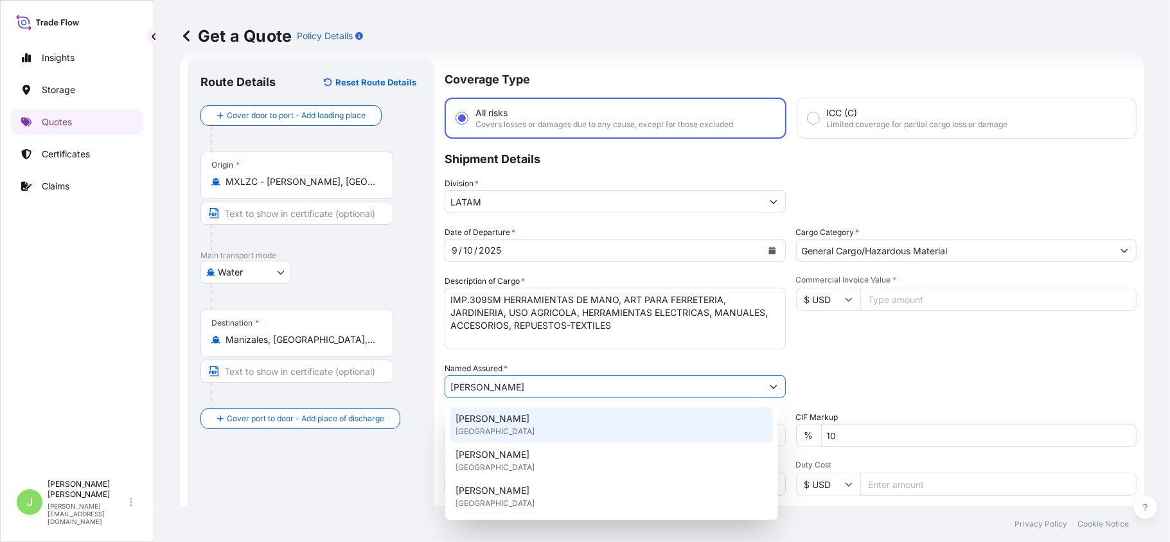
click at [509, 434] on span "[GEOGRAPHIC_DATA]" at bounding box center [494, 431] width 79 height 13
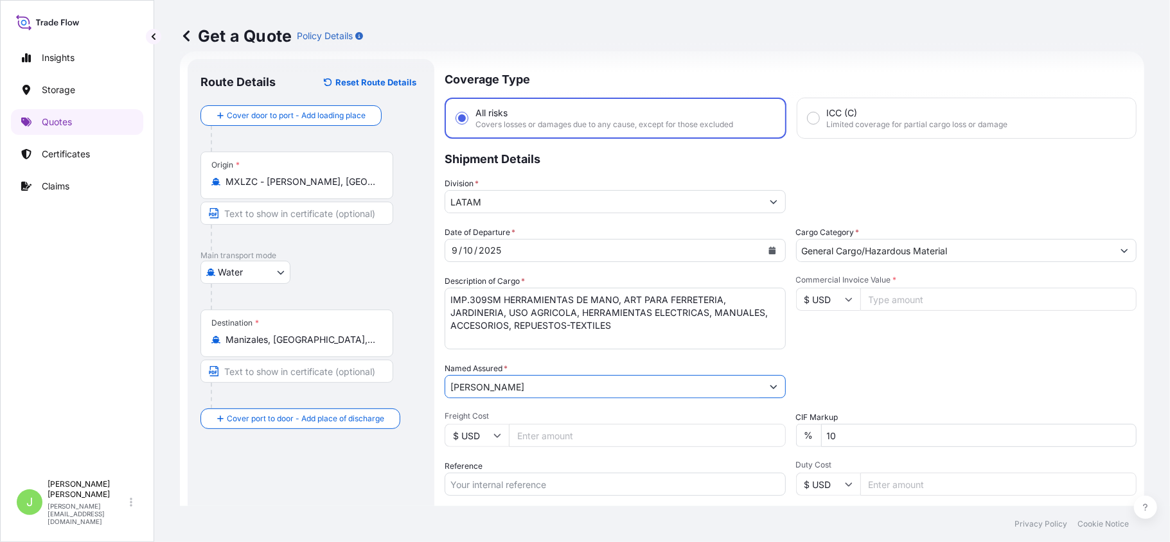
type input "[PERSON_NAME]"
click at [613, 441] on input "Freight Cost" at bounding box center [647, 435] width 277 height 23
type input "950"
click at [563, 480] on input "Reference" at bounding box center [615, 484] width 341 height 23
paste input "CO4031154317"
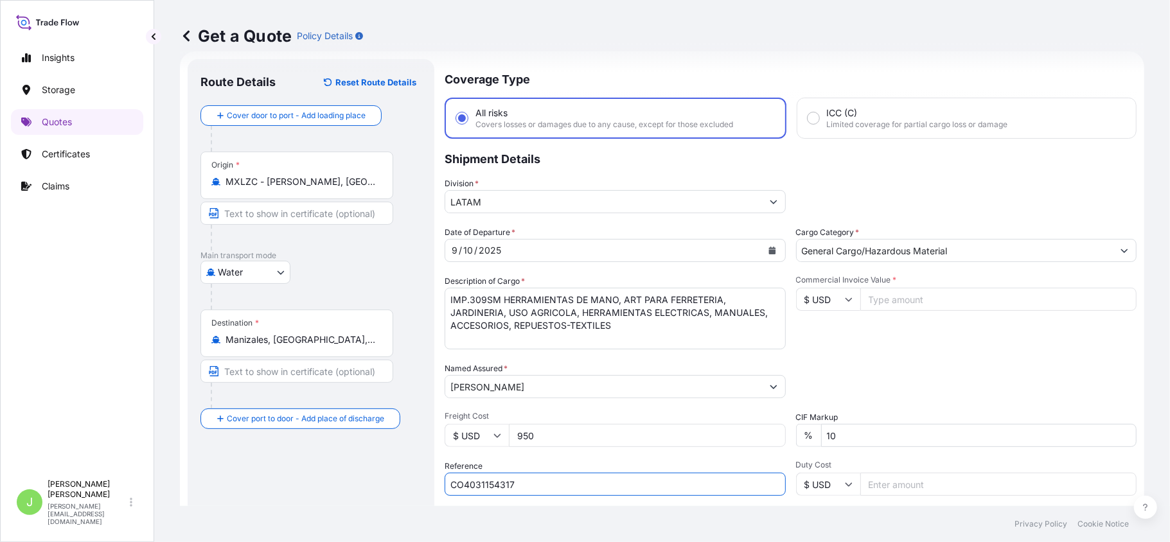
type input "CO4031154317"
click at [325, 507] on footer "Privacy Policy Cookie Notice" at bounding box center [662, 524] width 1016 height 36
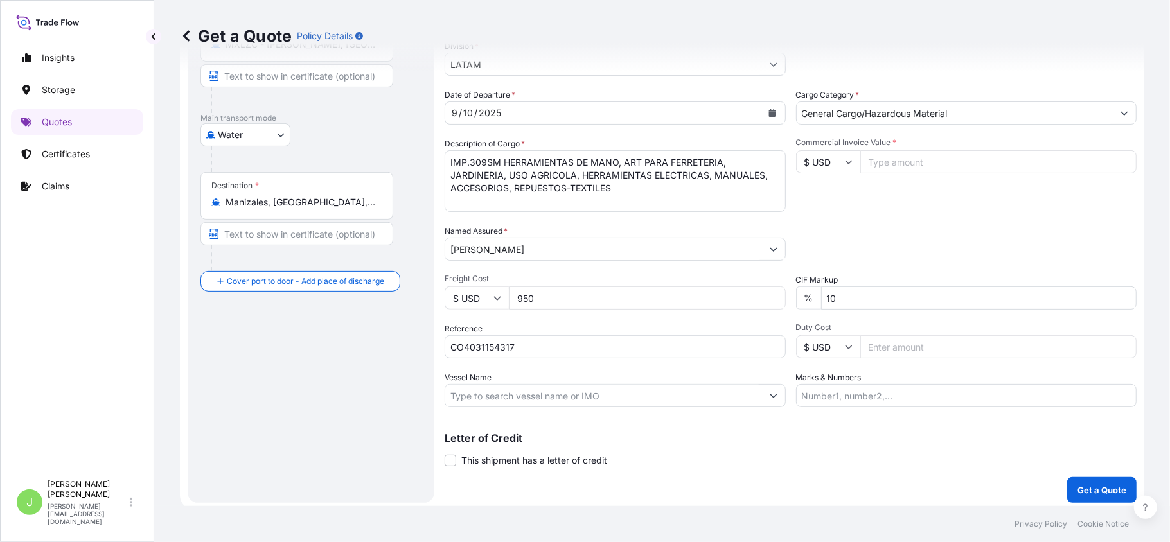
scroll to position [162, 0]
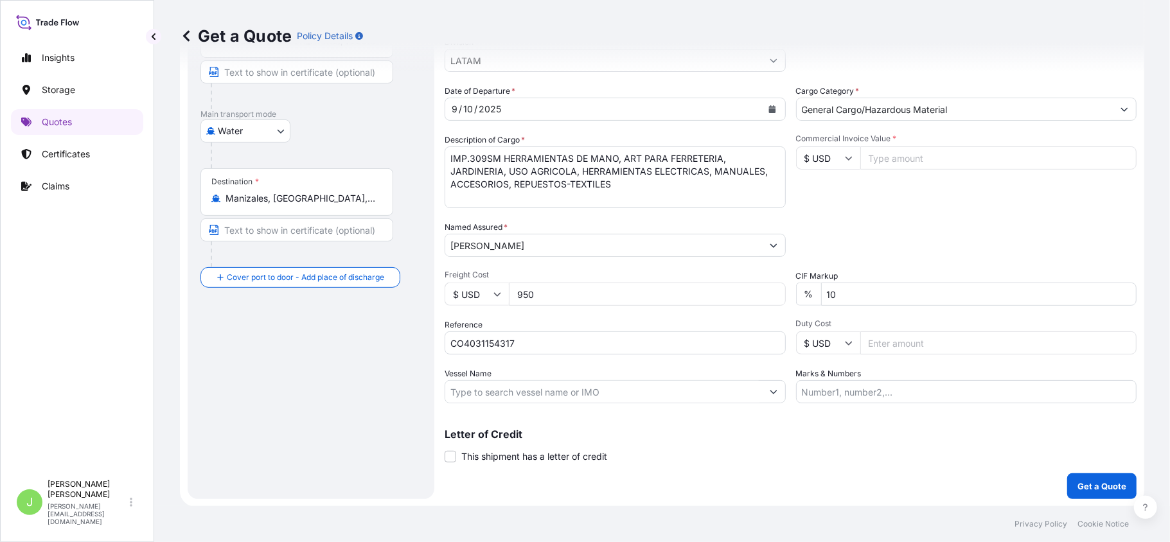
click at [489, 384] on input "Vessel Name" at bounding box center [603, 391] width 317 height 23
paste input "ONE SPIRIT / 2531E"
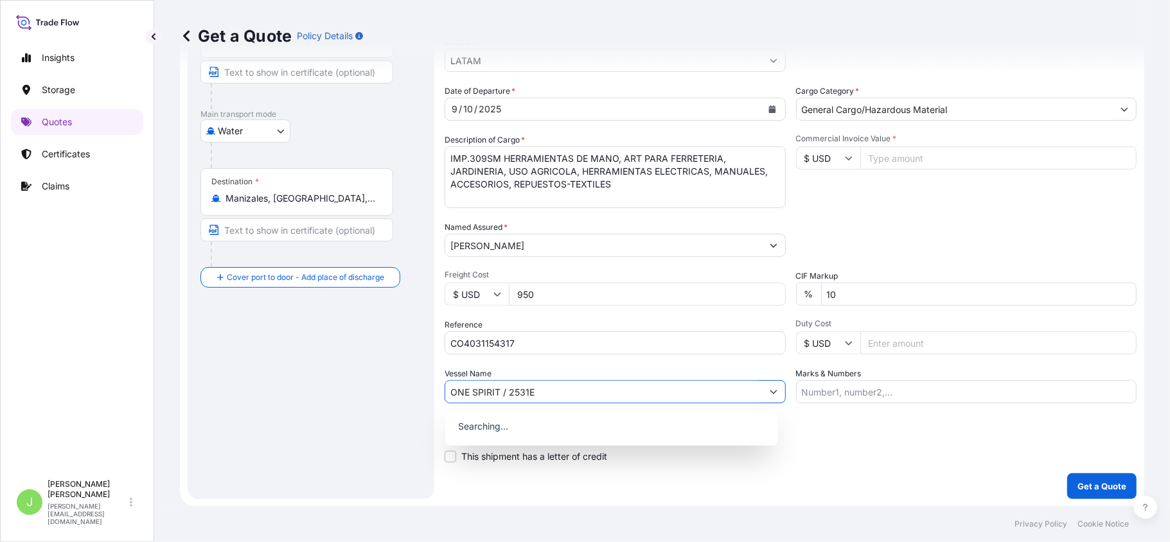
type input "ONE SPIRIT / 2531E"
click at [340, 404] on div "Route Details Reset Route Details Cover door to port - Add loading place Place …" at bounding box center [310, 209] width 221 height 556
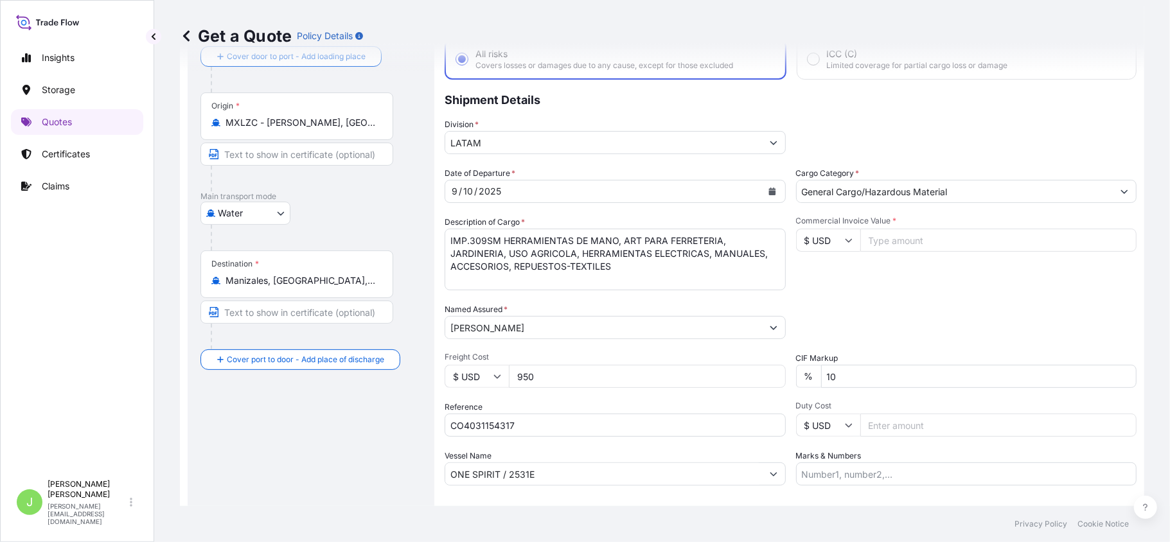
scroll to position [0, 0]
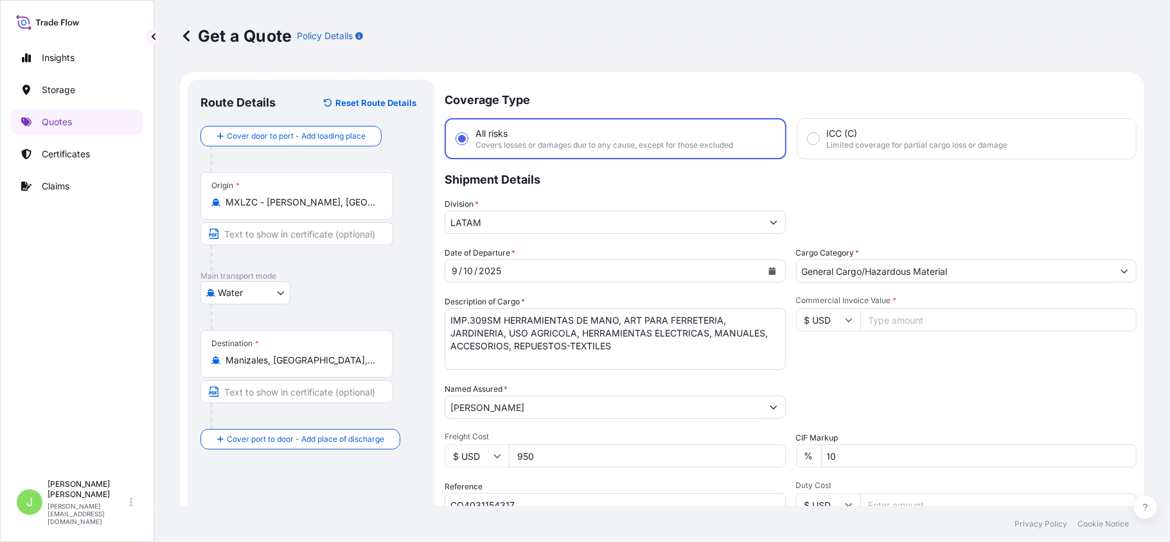
click at [924, 316] on input "Commercial Invoice Value *" at bounding box center [998, 319] width 277 height 23
type input "2038.99"
click at [934, 358] on div "Commercial Invoice Value * $ USD 2038.99" at bounding box center [966, 332] width 341 height 75
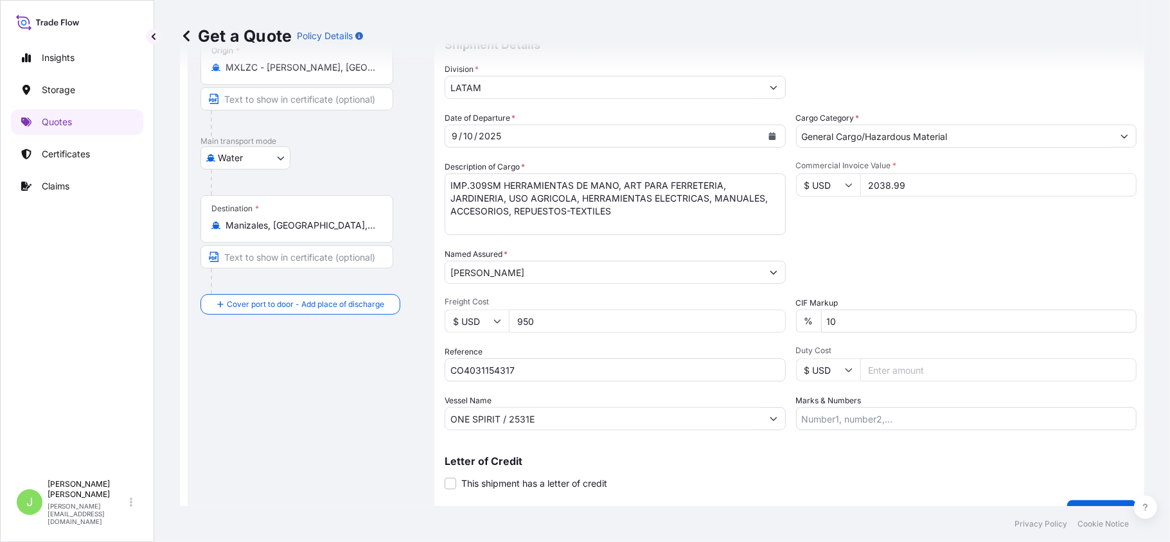
scroll to position [162, 0]
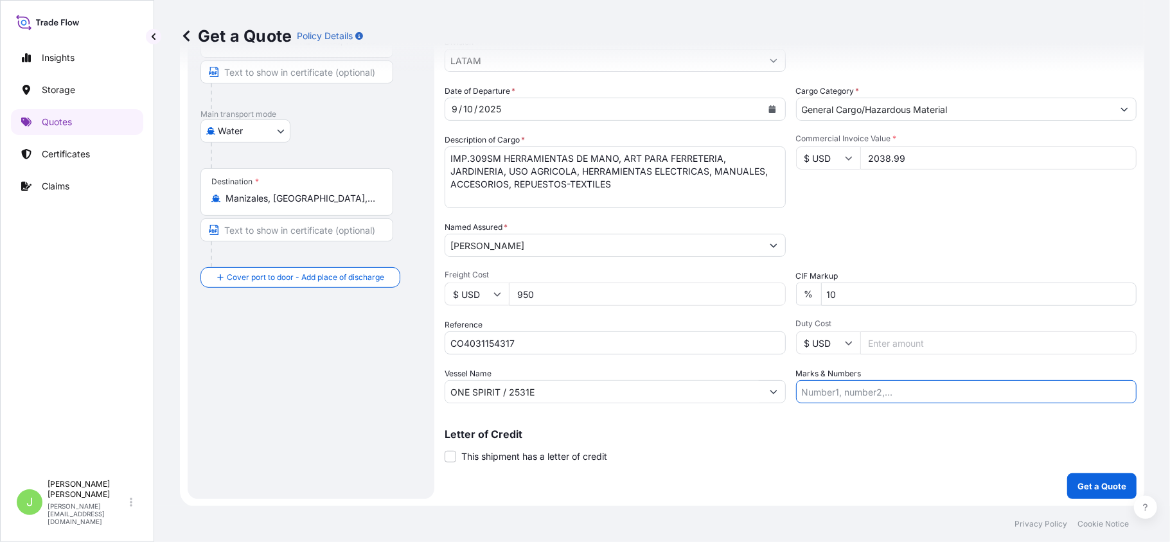
click at [830, 394] on input "Marks & Numbers" at bounding box center [966, 391] width 341 height 23
paste input "SCMXES2508423"
type input "SCMXES2508423 // VENTA DEL SEGURO: 0.35%"
click at [1077, 487] on p "Get a Quote" at bounding box center [1101, 486] width 49 height 13
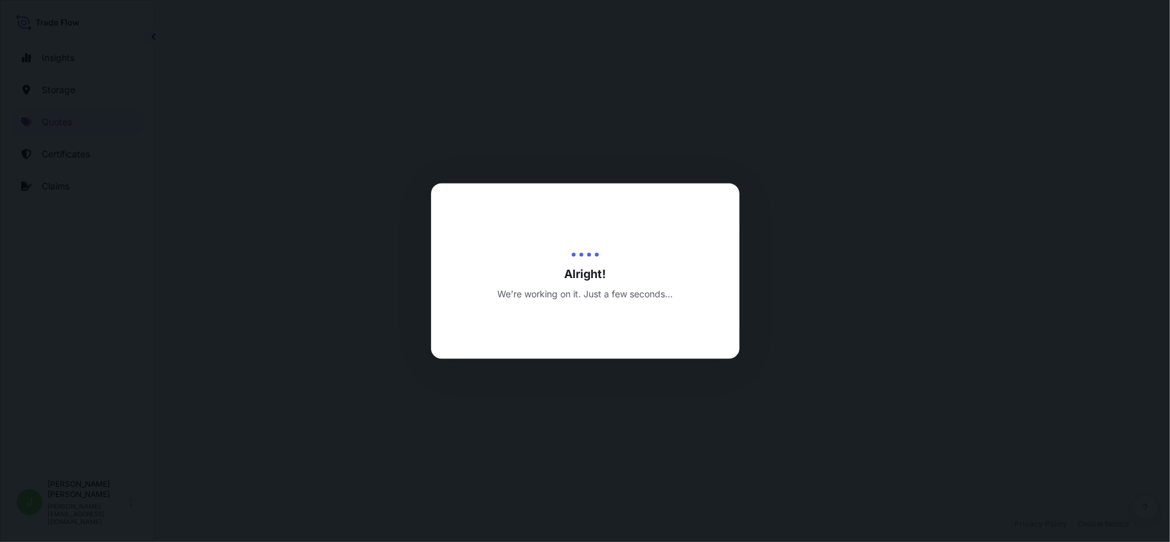
select select "Water"
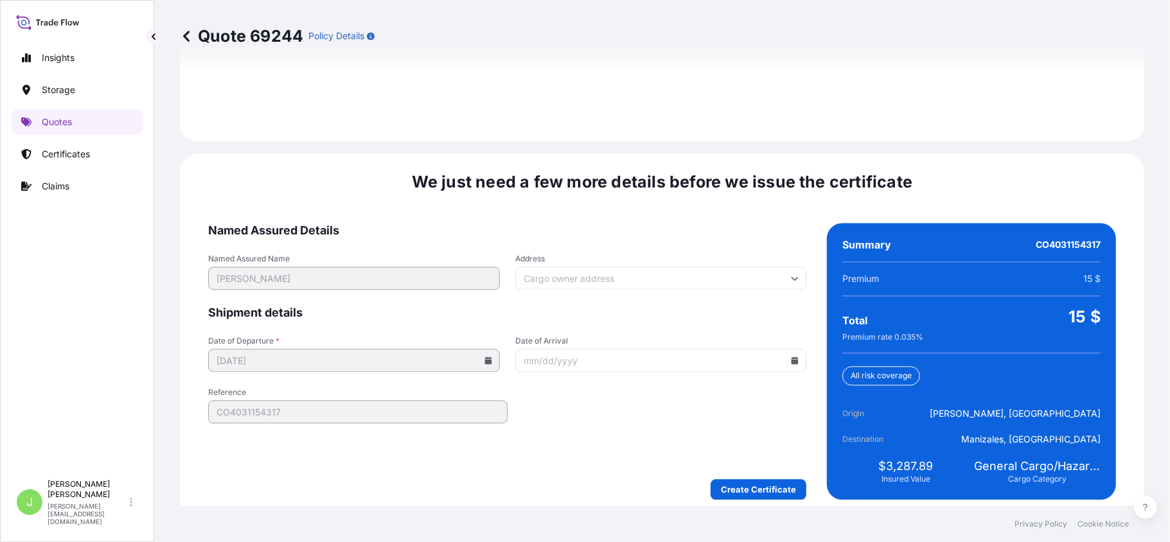
scroll to position [1894, 0]
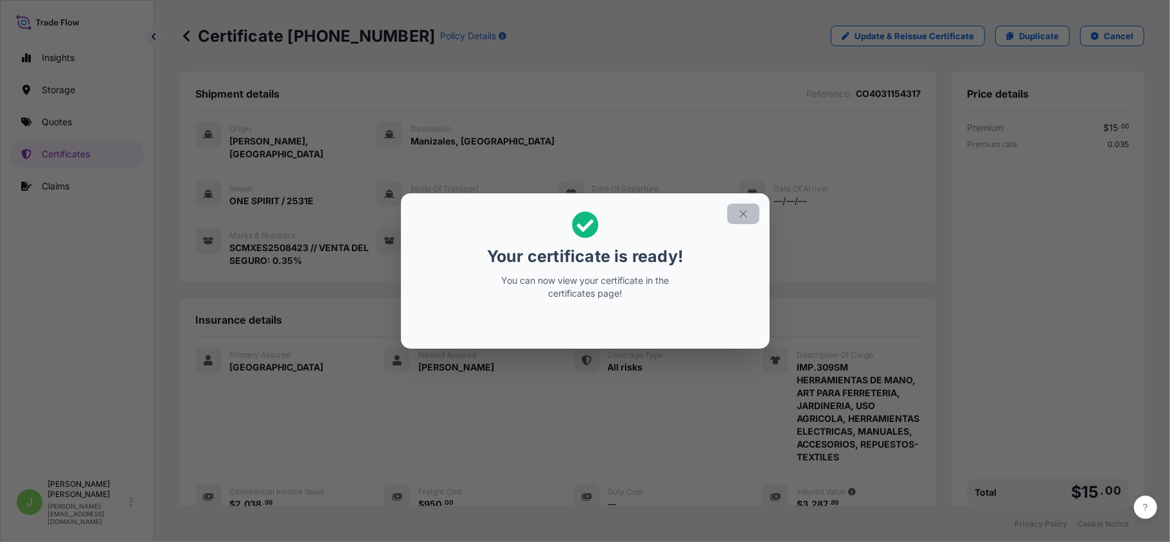
click at [739, 222] on button "button" at bounding box center [743, 214] width 32 height 21
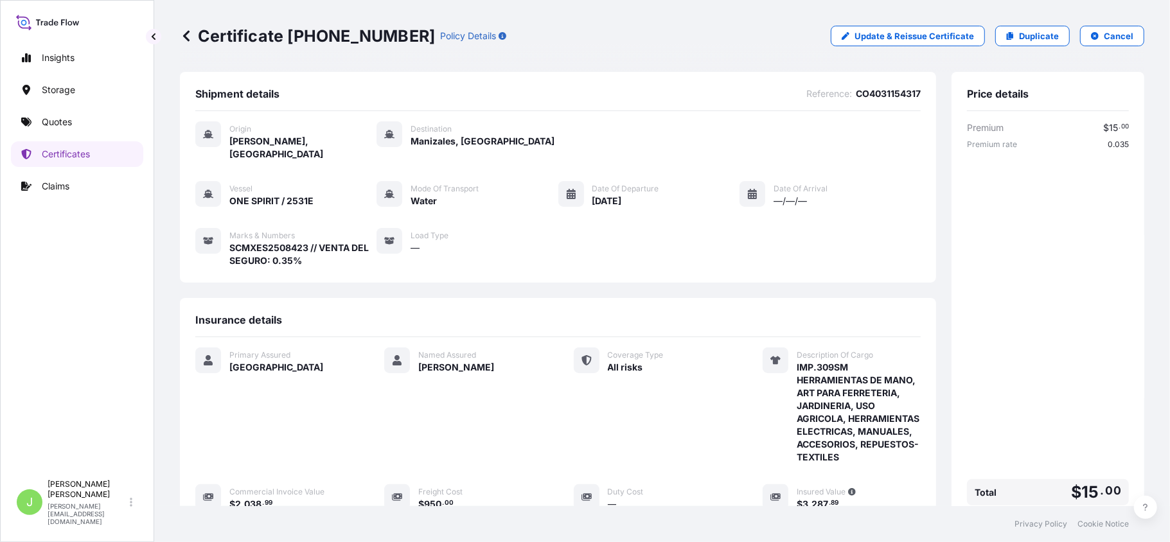
click at [252, 27] on p "Certificate [PHONE_NUMBER]" at bounding box center [307, 36] width 255 height 21
copy p "Certificate [PHONE_NUMBER]"
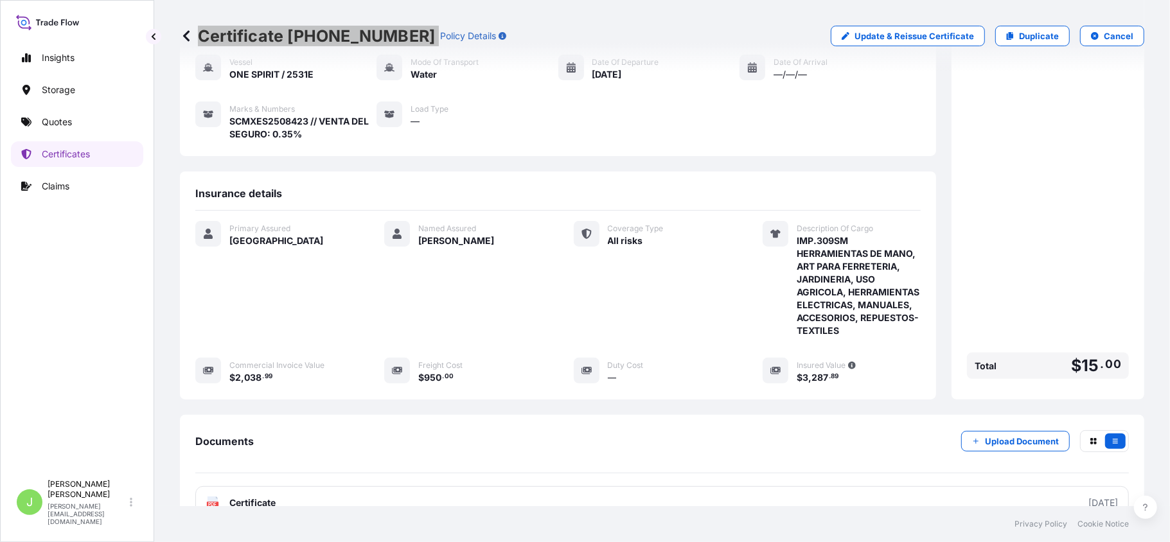
scroll to position [238, 0]
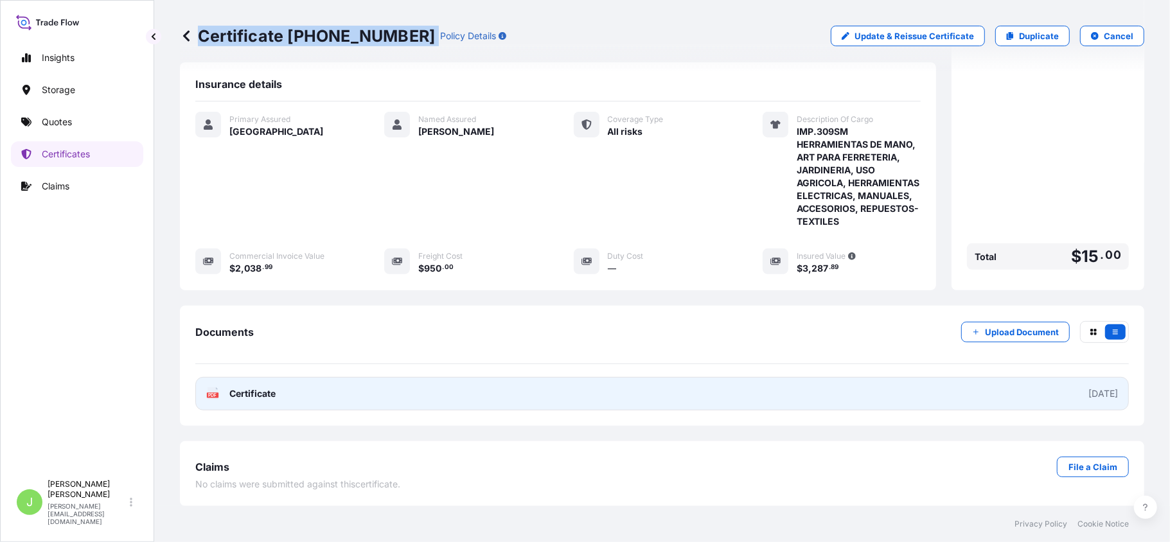
click at [268, 401] on link "PDF Certificate [DATE]" at bounding box center [661, 393] width 933 height 33
